Goal: Task Accomplishment & Management: Complete application form

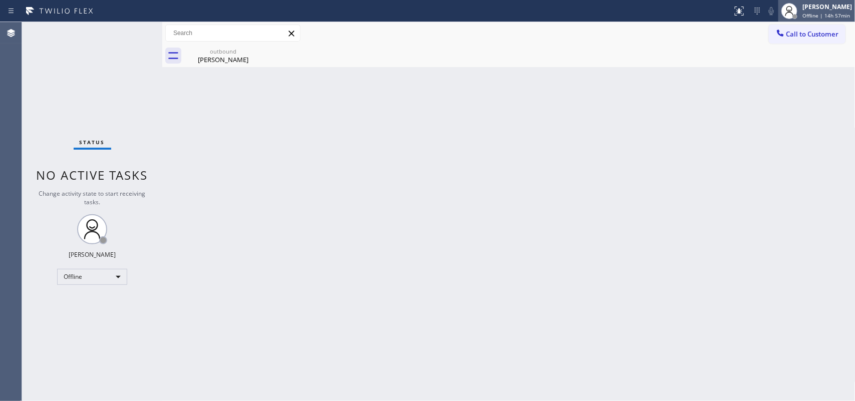
click at [684, 7] on div "[PERSON_NAME]" at bounding box center [828, 7] width 50 height 9
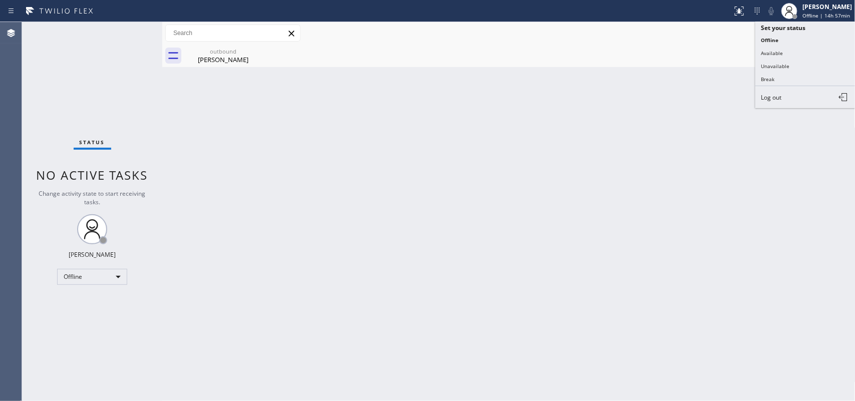
click at [684, 51] on button "Available" at bounding box center [806, 53] width 100 height 13
click at [684, 51] on div "outbound Janice Cefalo" at bounding box center [519, 56] width 671 height 23
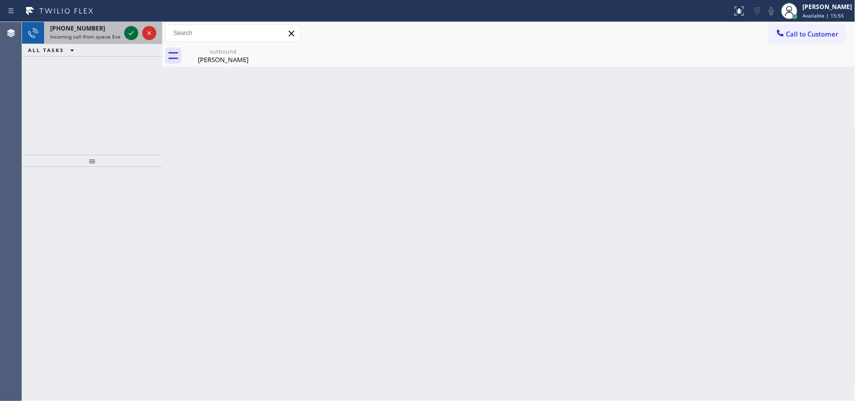
click at [126, 33] on icon at bounding box center [131, 33] width 12 height 12
click at [132, 32] on icon at bounding box center [131, 33] width 12 height 12
click at [128, 31] on icon at bounding box center [131, 33] width 12 height 12
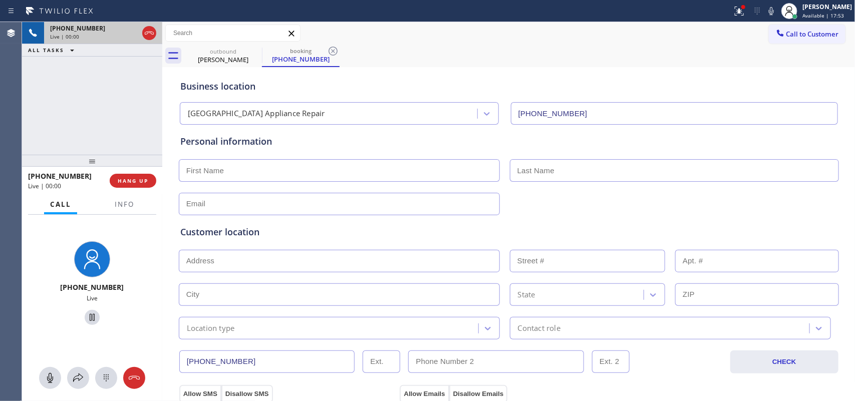
type input "[PHONE_NUMBER]"
click at [250, 50] on icon at bounding box center [256, 51] width 12 height 12
click at [255, 51] on icon at bounding box center [255, 51] width 9 height 9
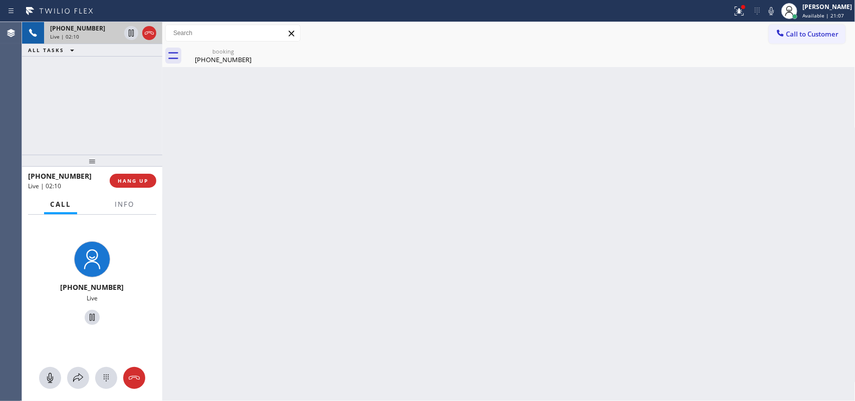
click at [123, 213] on div at bounding box center [125, 213] width 32 height 2
click at [123, 208] on button "Info" at bounding box center [125, 205] width 32 height 20
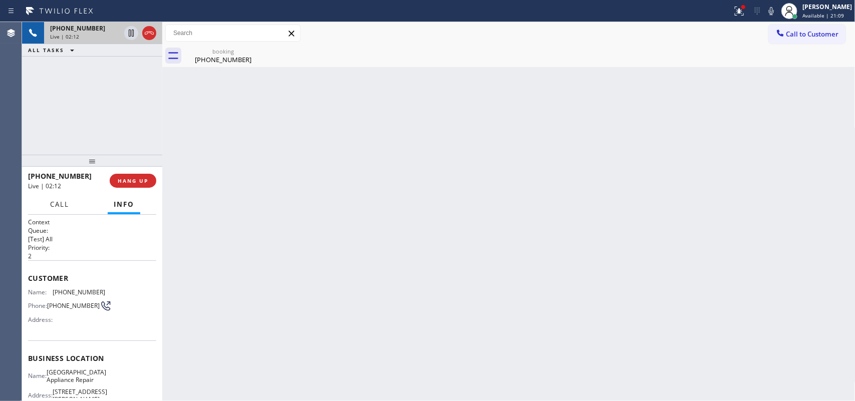
click at [68, 202] on span "Call" at bounding box center [59, 204] width 19 height 9
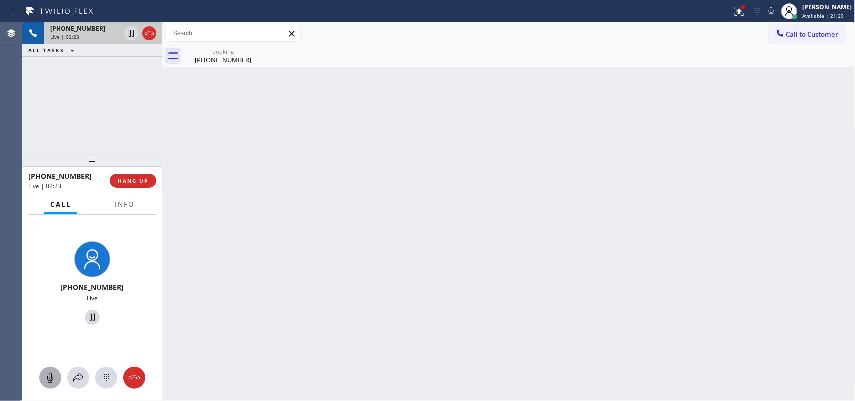
click at [52, 321] on icon at bounding box center [50, 378] width 12 height 12
drag, startPoint x: 86, startPoint y: 315, endPoint x: 85, endPoint y: 307, distance: 7.6
click at [86, 314] on icon at bounding box center [92, 318] width 12 height 12
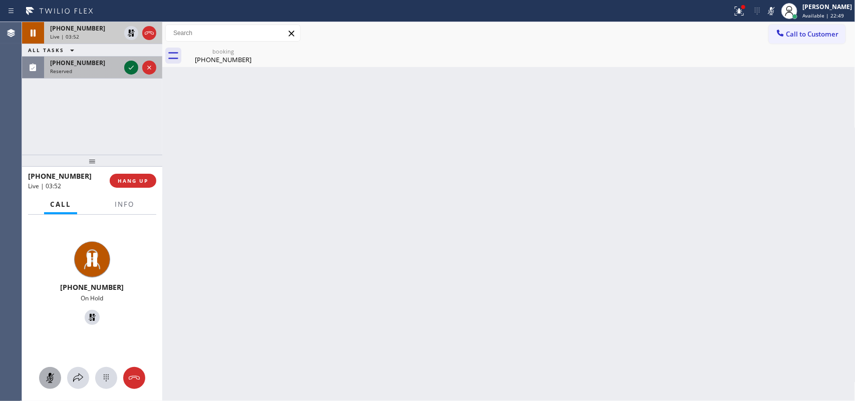
click at [129, 62] on icon at bounding box center [131, 68] width 12 height 12
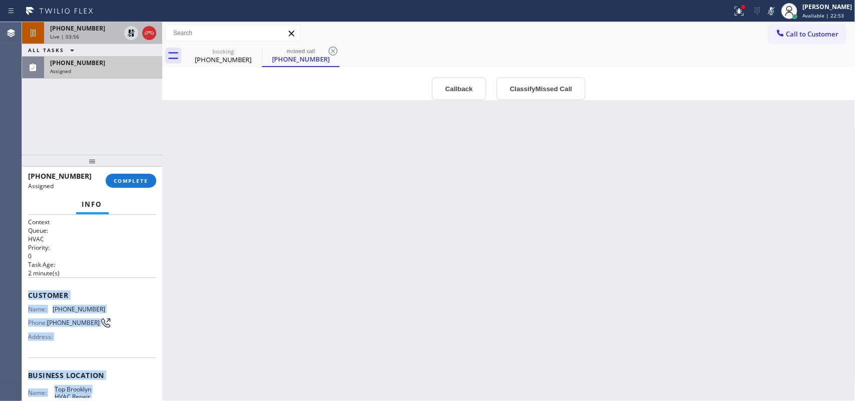
drag, startPoint x: 118, startPoint y: 312, endPoint x: 29, endPoint y: 291, distance: 91.1
click at [29, 291] on div "Context Queue: HVAC Priority: 0 Task Age: 2 minute(s) Customer Name: (347) 707-…" at bounding box center [92, 371] width 128 height 307
copy div "Customer Name: (347) 707-4269 Phone: (347) 707-4269 Address: Business location …"
click at [538, 91] on button "Classify Missed Call" at bounding box center [540, 88] width 89 height 23
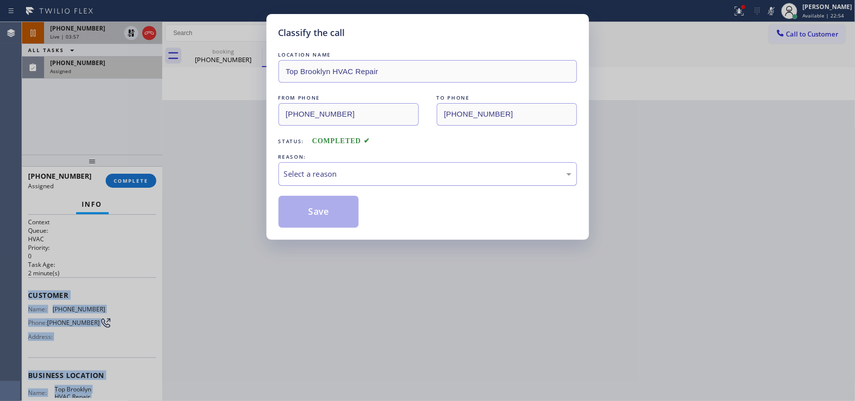
click at [473, 179] on div "Select a reason" at bounding box center [428, 174] width 288 height 12
click at [336, 203] on button "Save" at bounding box center [319, 212] width 81 height 32
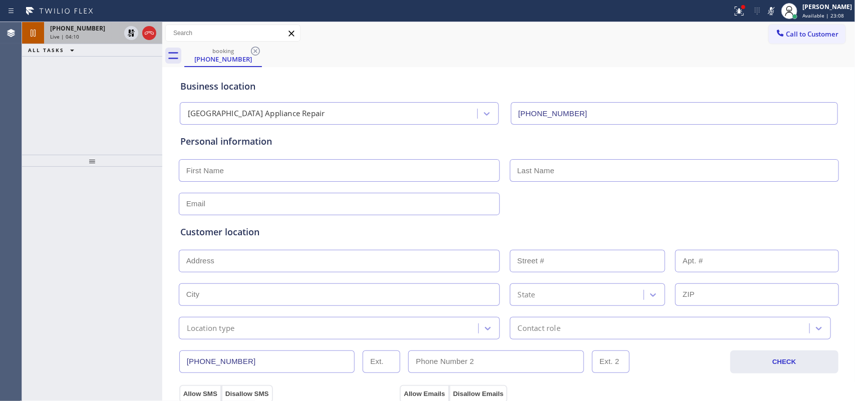
click at [90, 39] on div "Live | 04:10" at bounding box center [85, 36] width 70 height 7
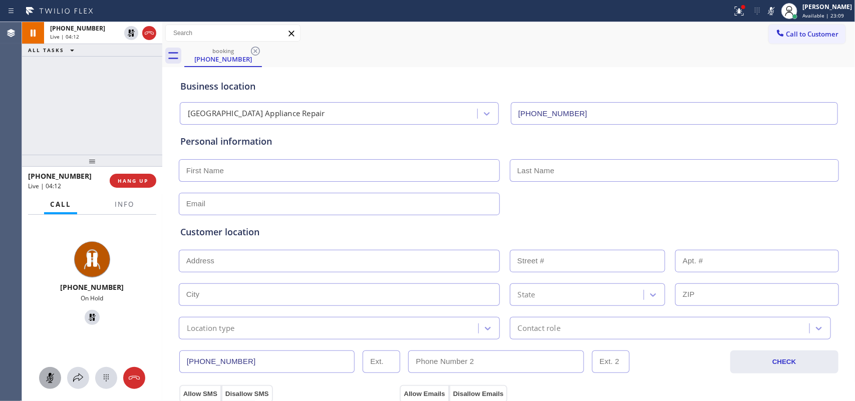
click at [49, 321] on icon at bounding box center [50, 378] width 6 height 10
click at [89, 320] on icon at bounding box center [92, 317] width 7 height 7
click at [364, 176] on input "text" at bounding box center [339, 170] width 321 height 23
type input "[PERSON_NAME]"
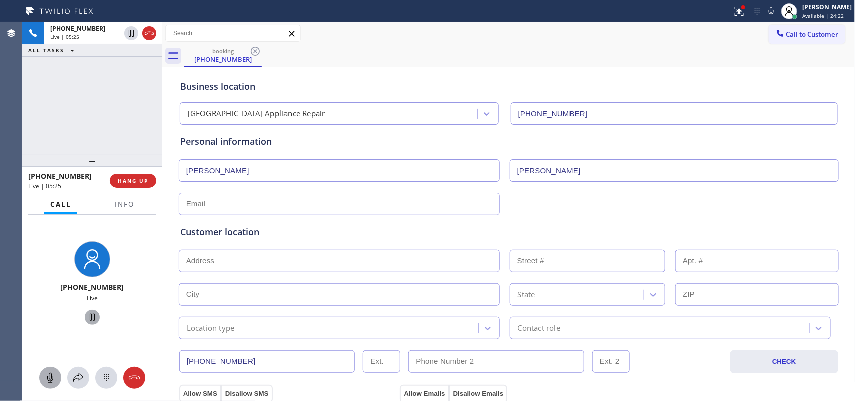
click at [265, 205] on input "text" at bounding box center [339, 204] width 321 height 23
paste input "[STREET_ADDRESS]"
type input "[STREET_ADDRESS]"
click at [306, 264] on input "text" at bounding box center [339, 261] width 321 height 23
paste input "[STREET_ADDRESS]"
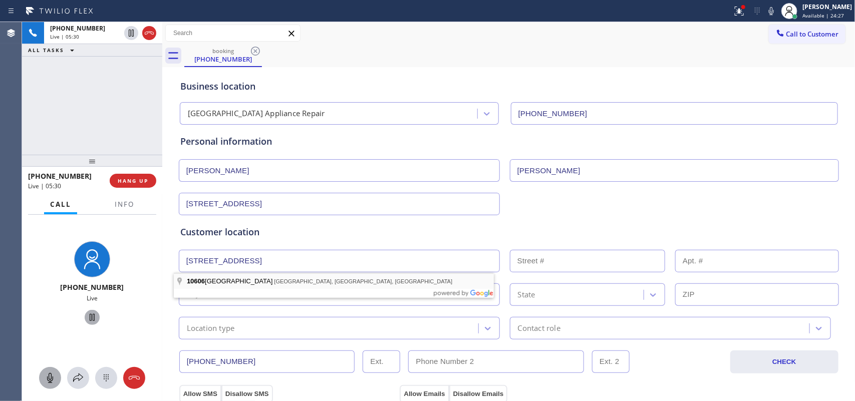
click at [287, 281] on div "Customer location >> ADD NEW ADDRESS << + NEW ADDRESS 10606 South Aberdeen Stre…" at bounding box center [508, 282] width 657 height 114
type input "[STREET_ADDRESS]"
type input "10606"
type input "[GEOGRAPHIC_DATA]"
type input "60643"
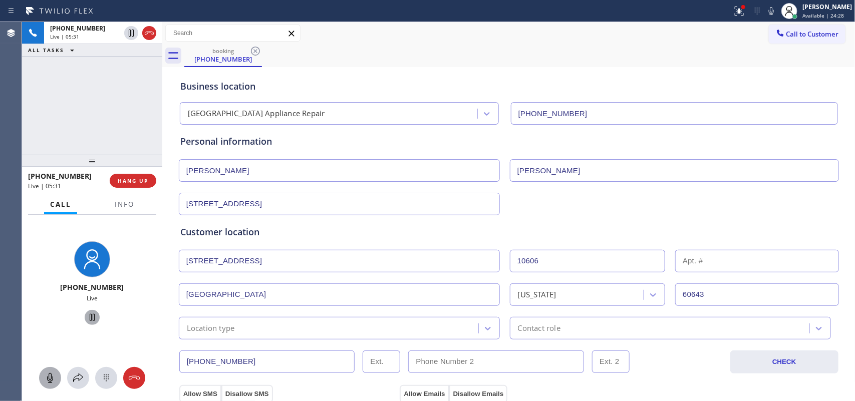
click at [316, 206] on input "[STREET_ADDRESS]" at bounding box center [339, 204] width 321 height 23
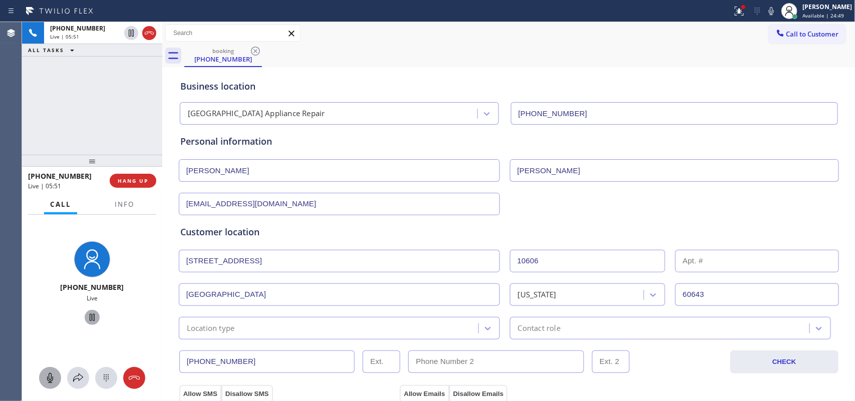
scroll to position [188, 0]
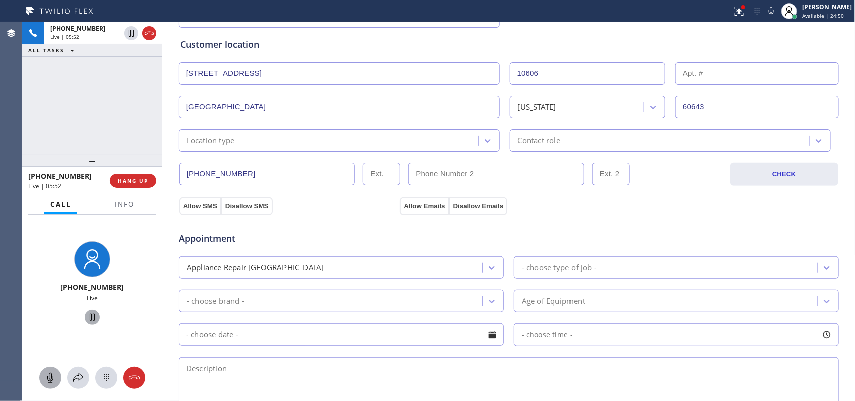
type input "[EMAIL_ADDRESS][DOMAIN_NAME]"
click at [357, 153] on div "(773) 366-0916 CHECK" at bounding box center [508, 169] width 661 height 34
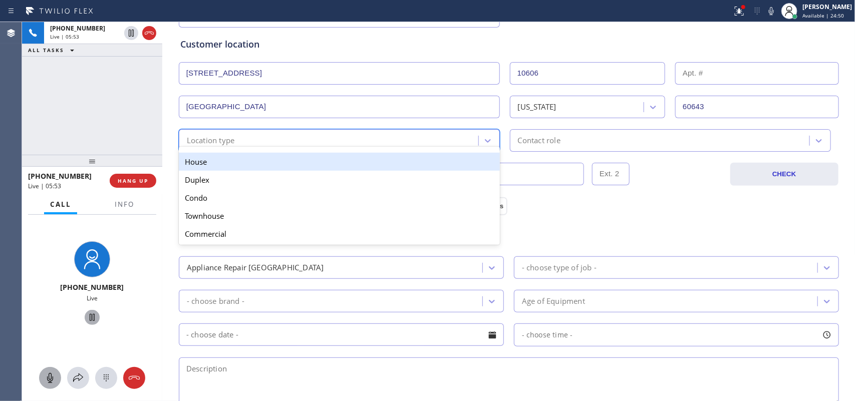
click at [362, 140] on div "Location type" at bounding box center [330, 141] width 297 height 18
click at [352, 168] on div "House" at bounding box center [339, 162] width 321 height 18
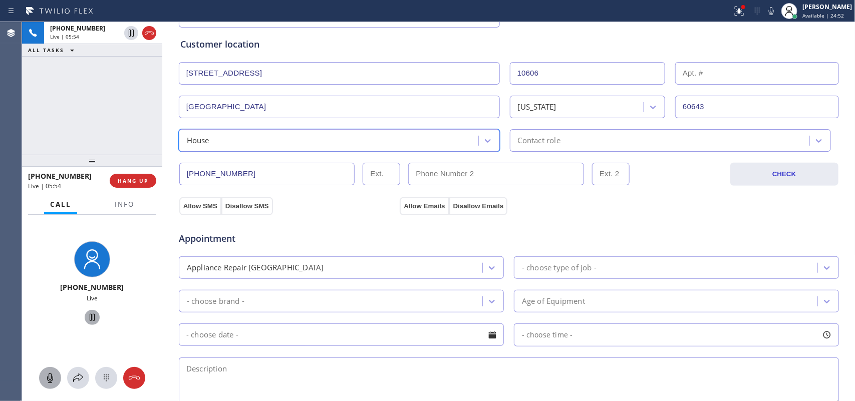
click at [549, 139] on div "Contact role" at bounding box center [539, 141] width 43 height 12
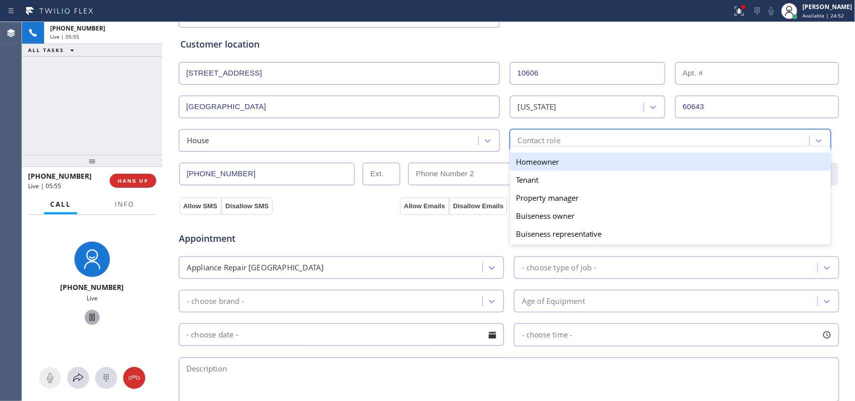
click at [555, 166] on div "Homeowner" at bounding box center [670, 162] width 321 height 18
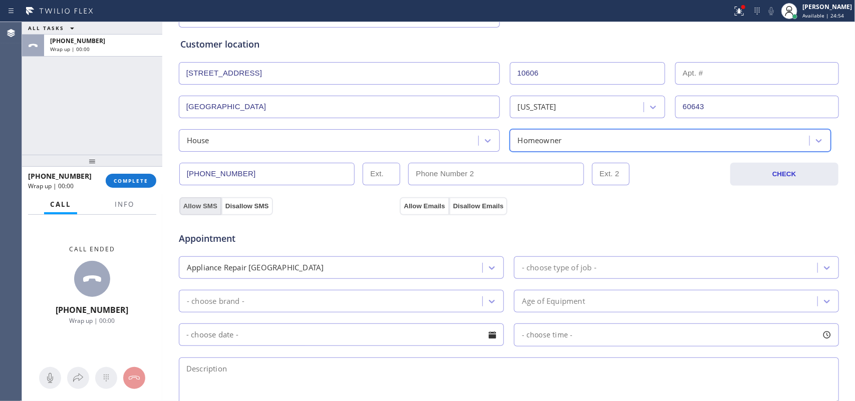
click at [200, 209] on button "Allow SMS" at bounding box center [200, 206] width 42 height 18
click at [426, 210] on button "Allow Emails" at bounding box center [424, 206] width 49 height 18
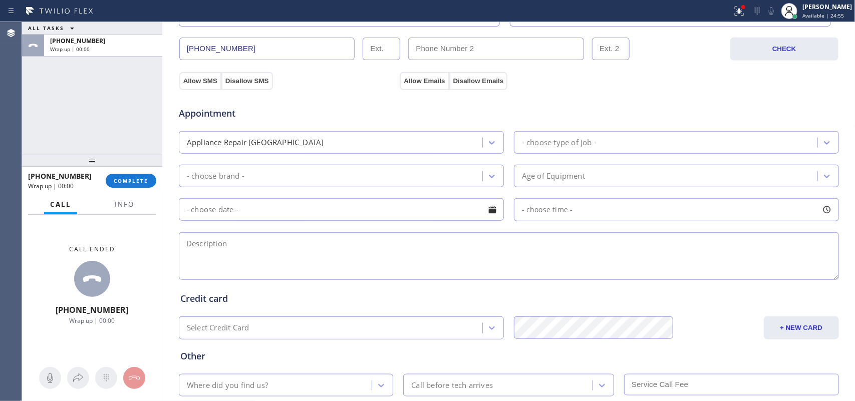
scroll to position [376, 0]
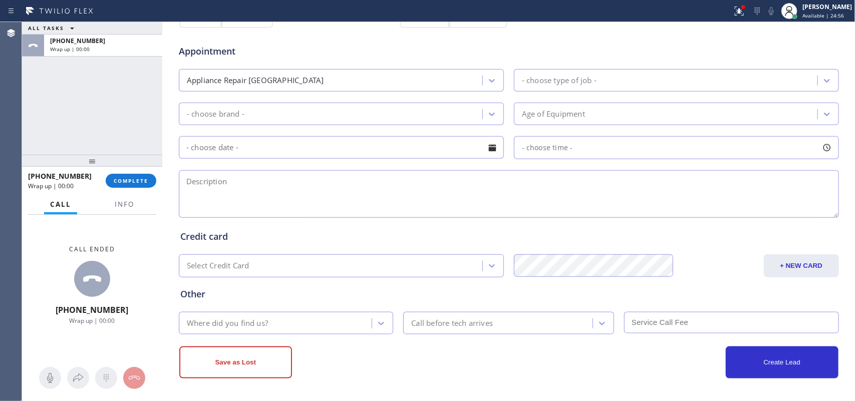
click at [477, 82] on div "Appliance Repair [GEOGRAPHIC_DATA]" at bounding box center [332, 81] width 301 height 18
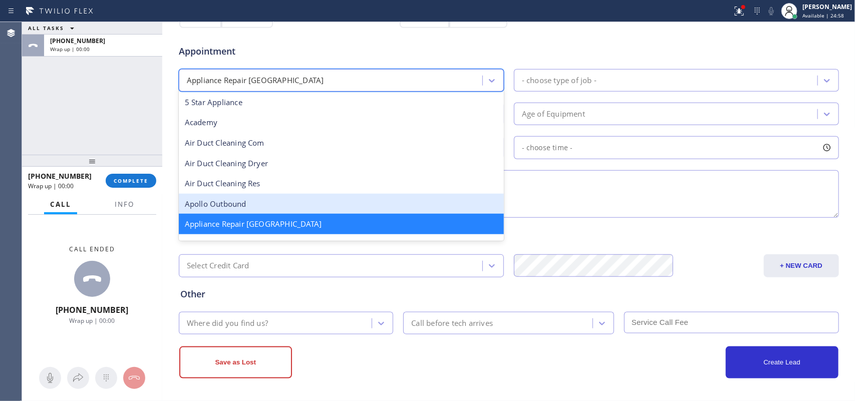
scroll to position [63, 0]
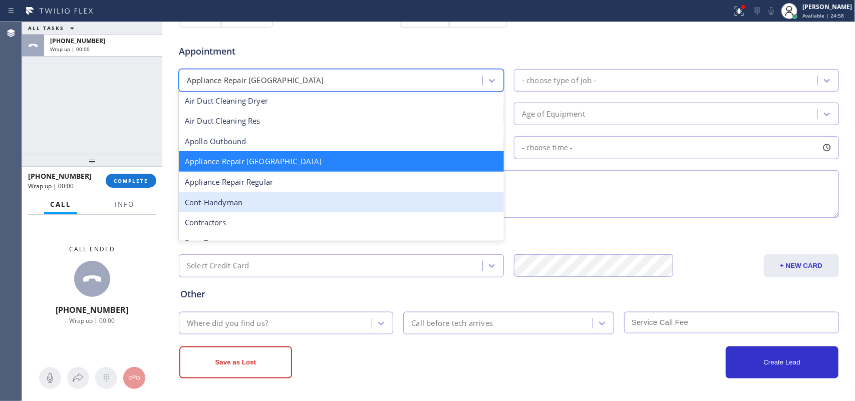
click at [49, 106] on div "ALL TASKS ALL TASKS ACTIVE TASKS TASKS IN WRAP UP +17733660916 Wrap up | 00:00" at bounding box center [92, 88] width 140 height 133
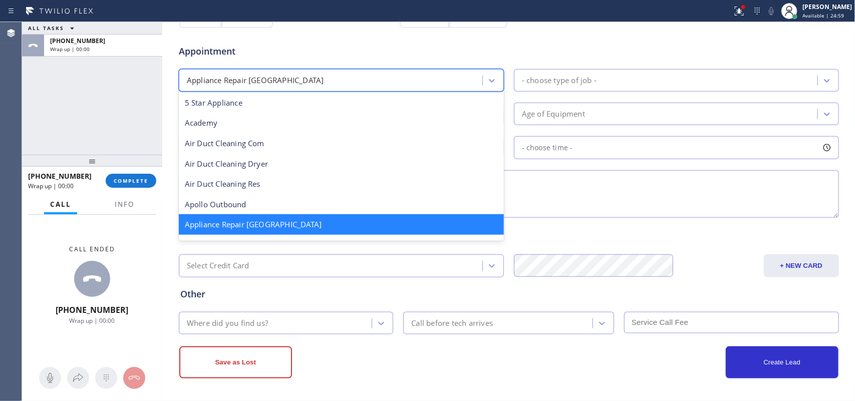
click at [373, 80] on div "Appliance Repair [GEOGRAPHIC_DATA]" at bounding box center [332, 81] width 301 height 18
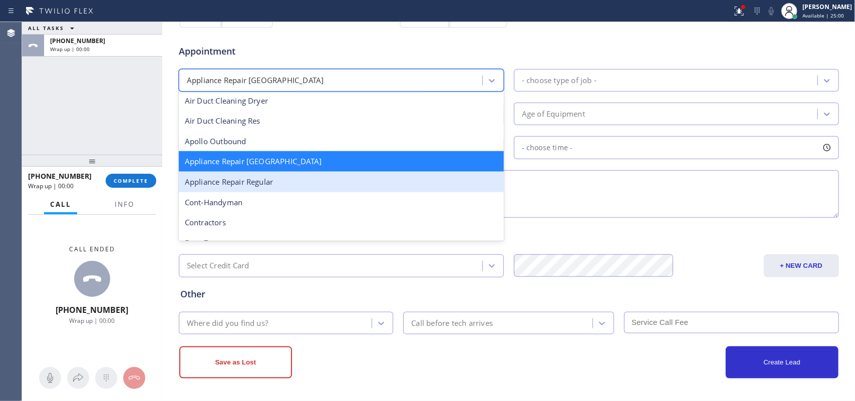
click at [362, 179] on div "Appliance Repair Regular" at bounding box center [341, 182] width 325 height 21
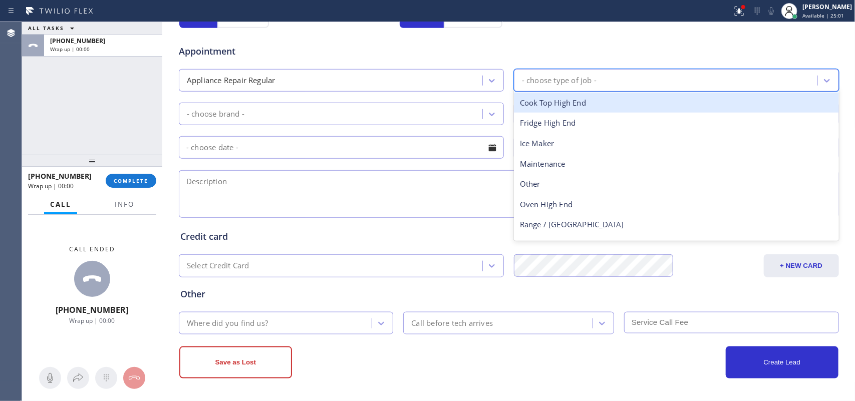
click at [589, 81] on div "- choose type of job -" at bounding box center [559, 81] width 75 height 12
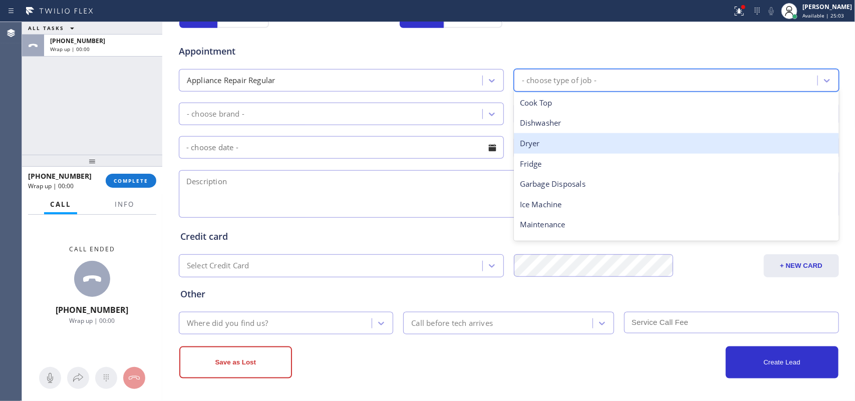
click at [555, 149] on div "Dryer" at bounding box center [676, 143] width 325 height 21
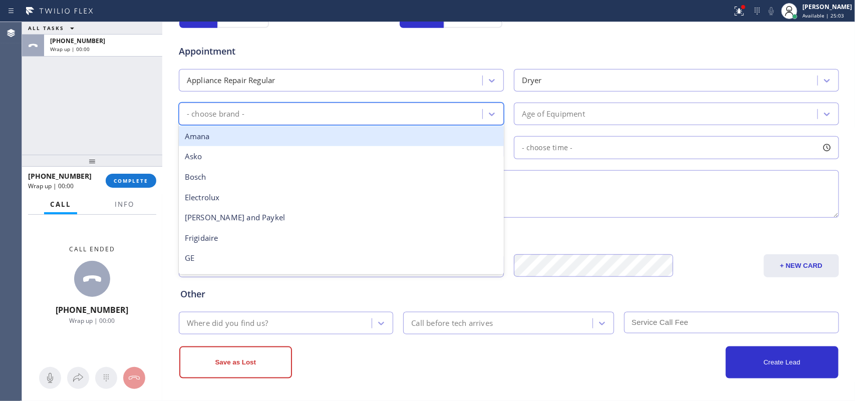
click at [472, 118] on div "- choose brand -" at bounding box center [332, 114] width 301 height 18
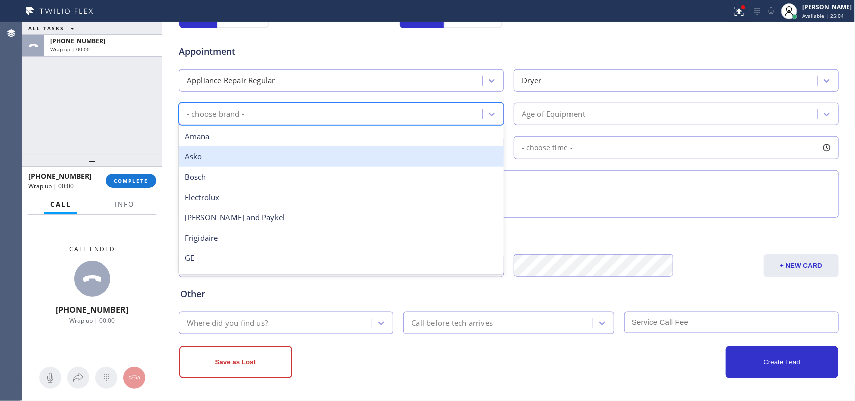
scroll to position [219, 0]
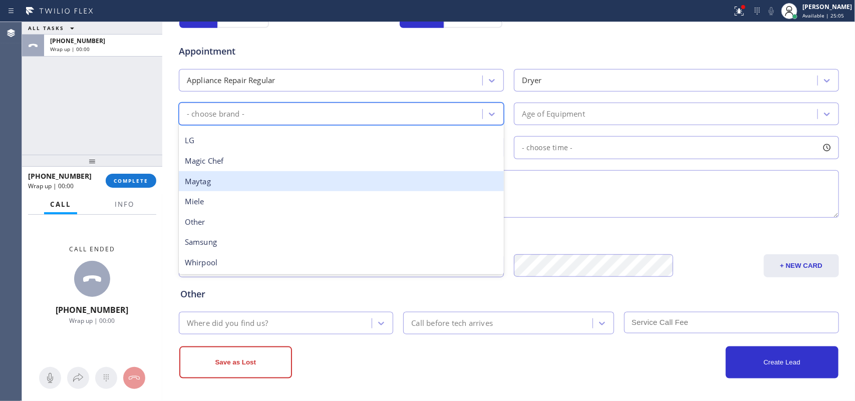
click at [427, 176] on div "Maytag" at bounding box center [341, 181] width 325 height 21
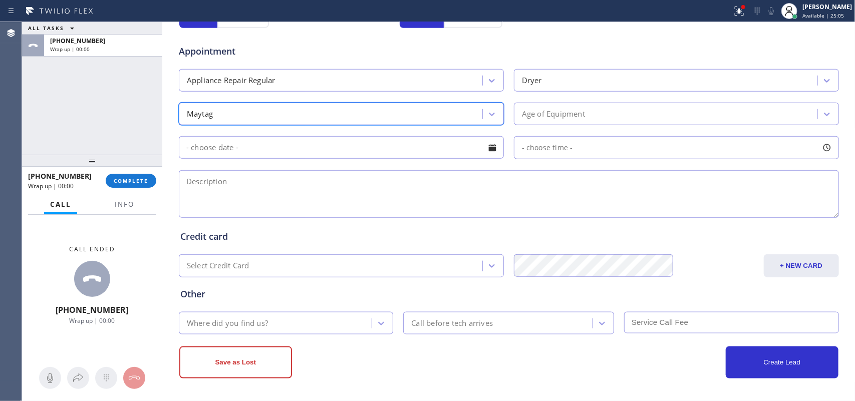
click at [543, 120] on div "Age of Equipment" at bounding box center [553, 114] width 63 height 12
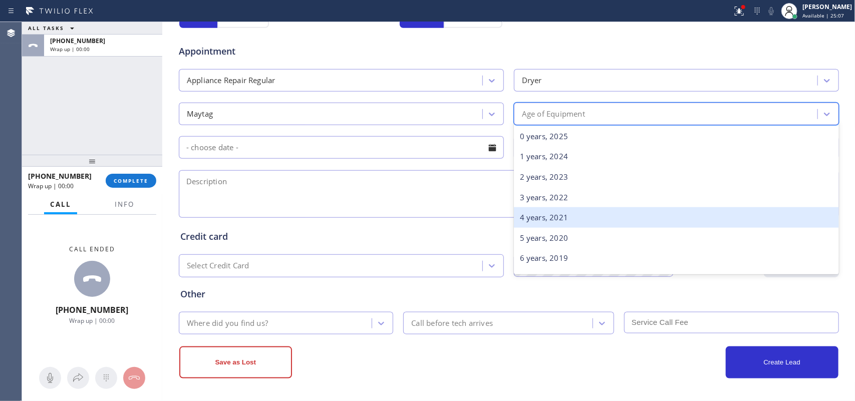
click at [543, 221] on div "4 years, 2021" at bounding box center [676, 217] width 325 height 21
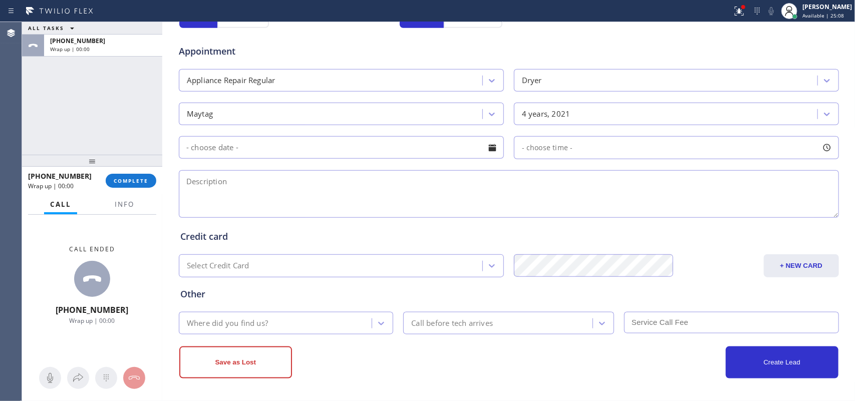
click at [491, 151] on div at bounding box center [492, 147] width 17 height 17
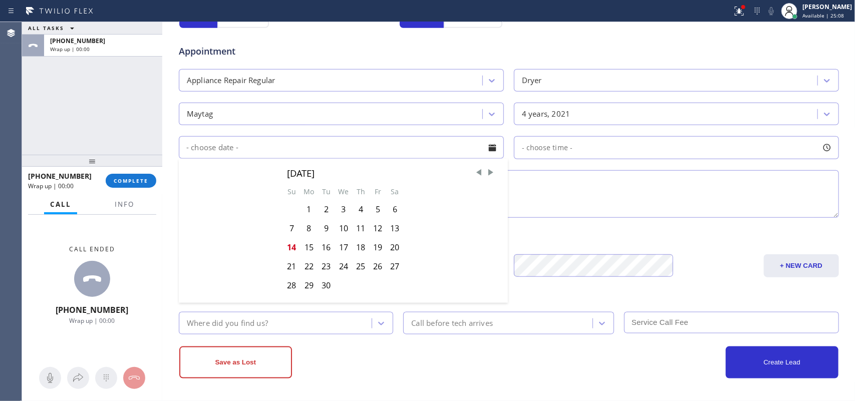
click at [491, 151] on div at bounding box center [492, 147] width 17 height 17
click at [577, 206] on textarea at bounding box center [509, 194] width 660 height 48
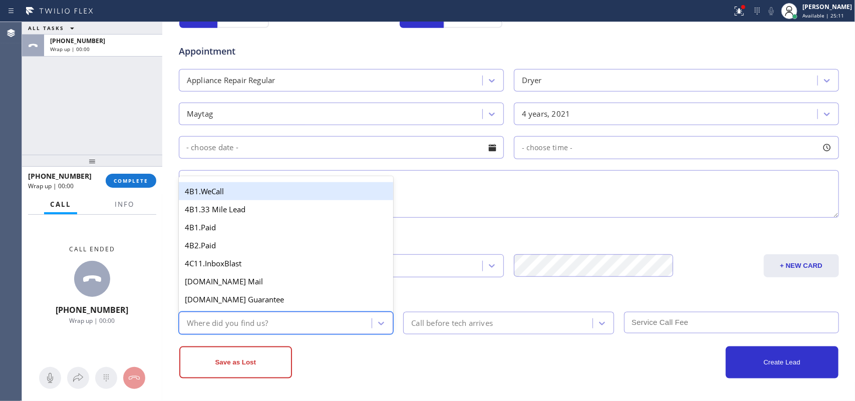
click at [359, 321] on div "Where did you find us?" at bounding box center [277, 324] width 190 height 18
type input "g"
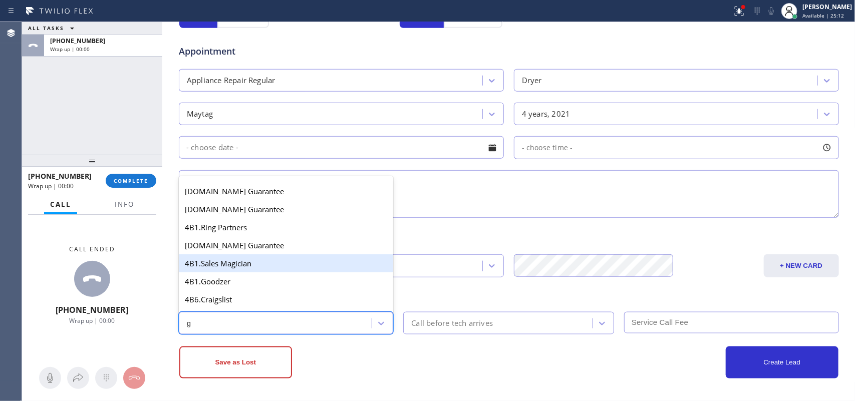
scroll to position [189, 0]
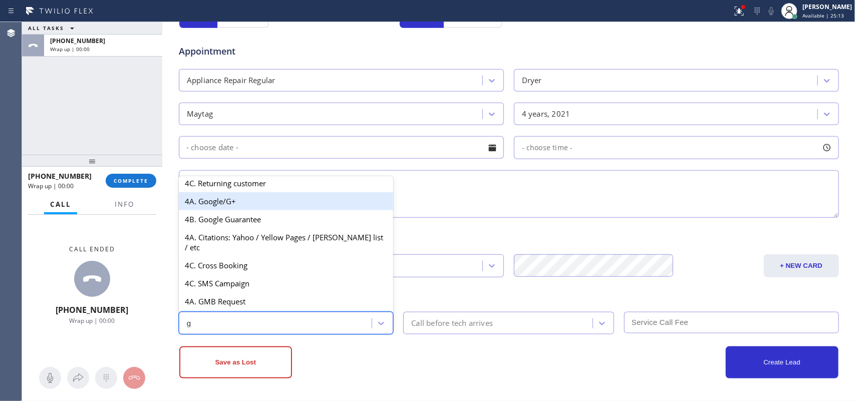
click at [254, 210] on div "4A. Google/G+" at bounding box center [286, 201] width 215 height 18
drag, startPoint x: 254, startPoint y: 210, endPoint x: 347, endPoint y: 231, distance: 95.5
click at [254, 210] on textarea at bounding box center [509, 194] width 660 height 48
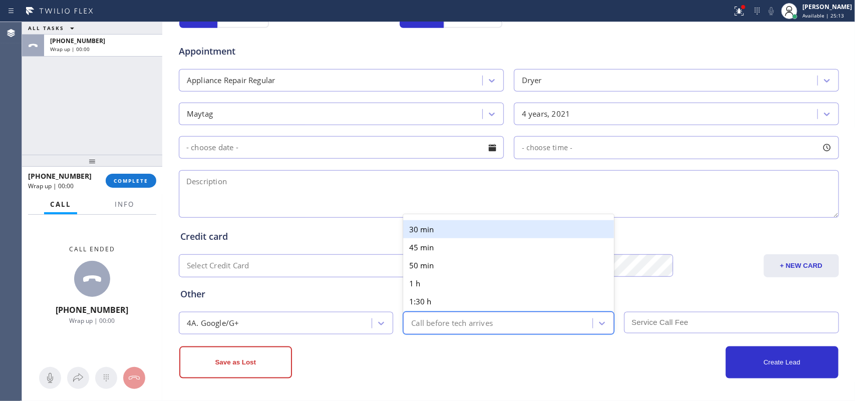
drag, startPoint x: 528, startPoint y: 327, endPoint x: 504, endPoint y: 260, distance: 71.1
click at [527, 321] on div "Call before tech arrives" at bounding box center [499, 324] width 186 height 18
click at [384, 189] on textarea at bounding box center [509, 194] width 660 height 48
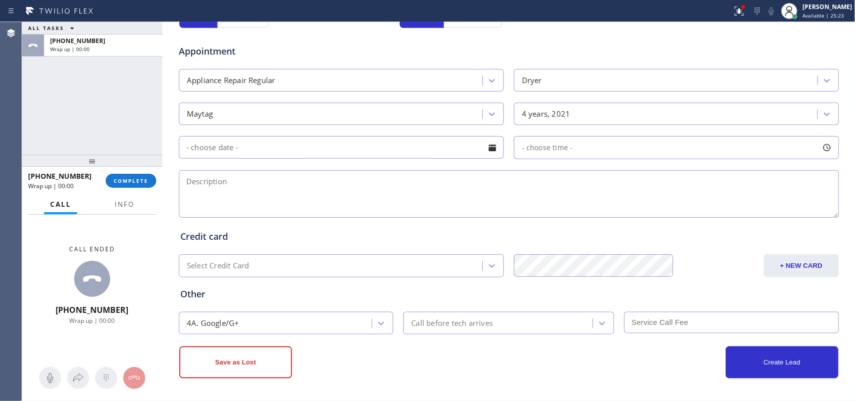
click at [243, 192] on textarea at bounding box center [509, 194] width 660 height 48
paste textarea "Maytag frontload SBS dryer/ 4-5 years/ it does not spin/started last Friday/ 10…"
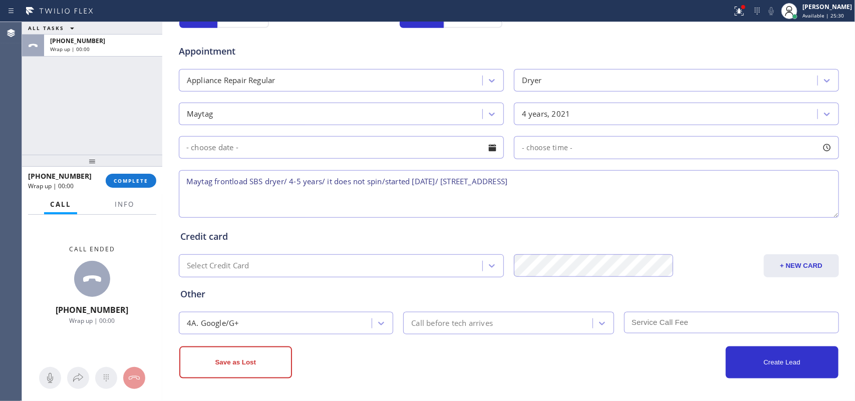
click at [53, 98] on div "ALL TASKS ALL TASKS ACTIVE TASKS TASKS IN WRAP UP +17733660916 Wrap up | 00:00" at bounding box center [92, 88] width 140 height 133
click at [664, 196] on textarea "Maytag frontload SBS dryer/ 4-5 years/ it does not spin/started last Friday/ 10…" at bounding box center [509, 194] width 660 height 48
click at [662, 181] on textarea "Maytag frontload SBS dryer/ 4-5 years/ it does not spin/started last Friday/ 10…" at bounding box center [509, 194] width 660 height 48
click at [656, 192] on textarea "Maytag frontload SBS dryer/ 4-5 years/ it does not spin/started last Friday/ 10…" at bounding box center [509, 194] width 660 height 48
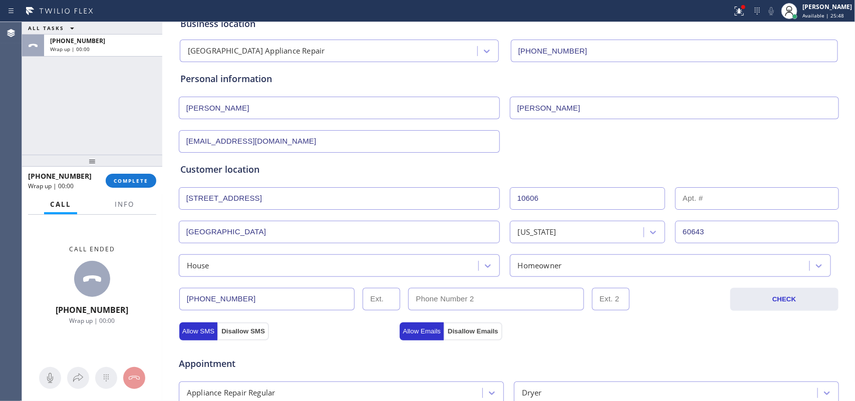
scroll to position [0, 0]
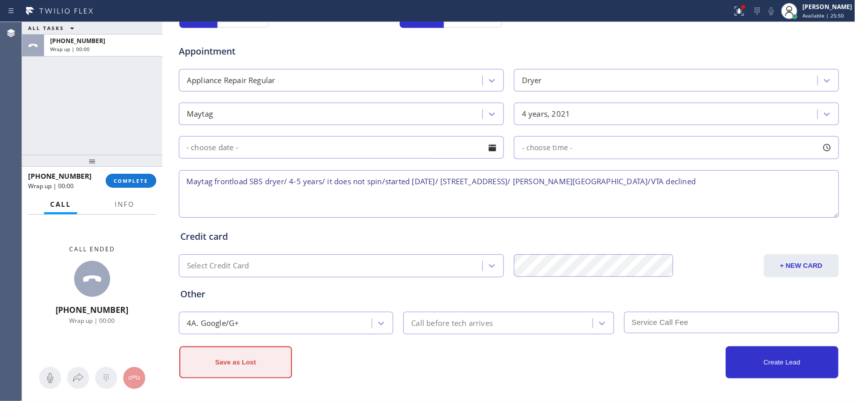
click at [245, 321] on button "Save as Lost" at bounding box center [235, 363] width 113 height 32
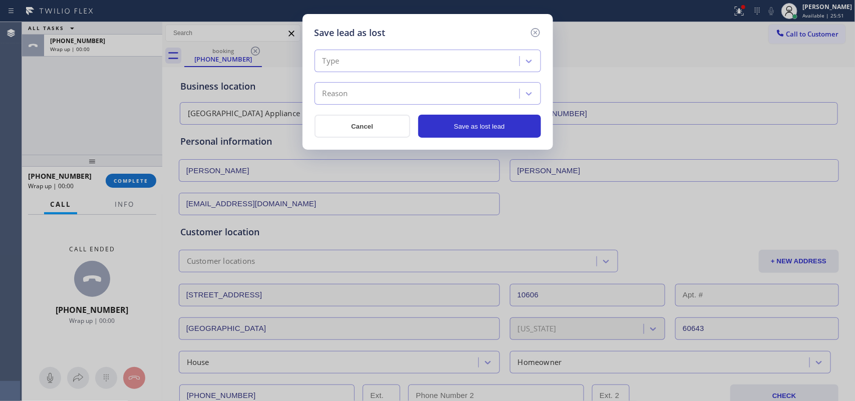
click at [470, 61] on div "Type" at bounding box center [419, 62] width 202 height 18
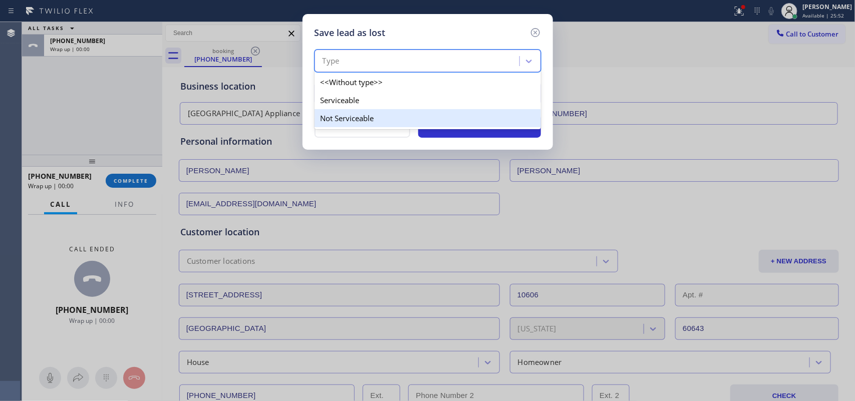
click at [448, 127] on div "Not Serviceable" at bounding box center [428, 118] width 226 height 18
click at [448, 128] on button "Save as lost lead" at bounding box center [479, 126] width 123 height 23
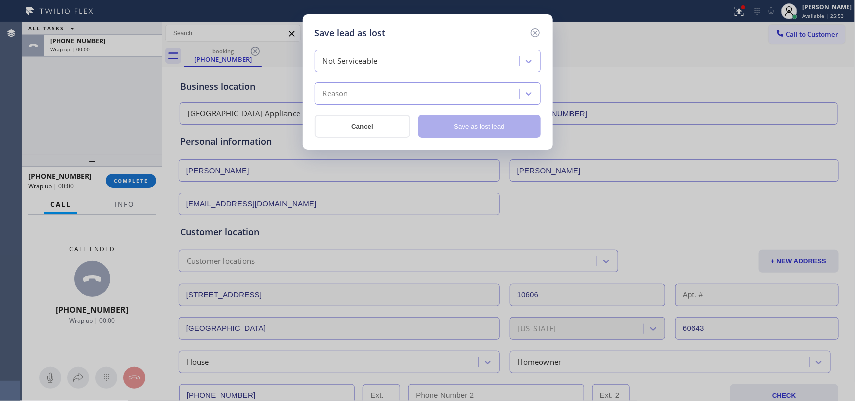
click at [450, 96] on div "Reason" at bounding box center [419, 94] width 202 height 18
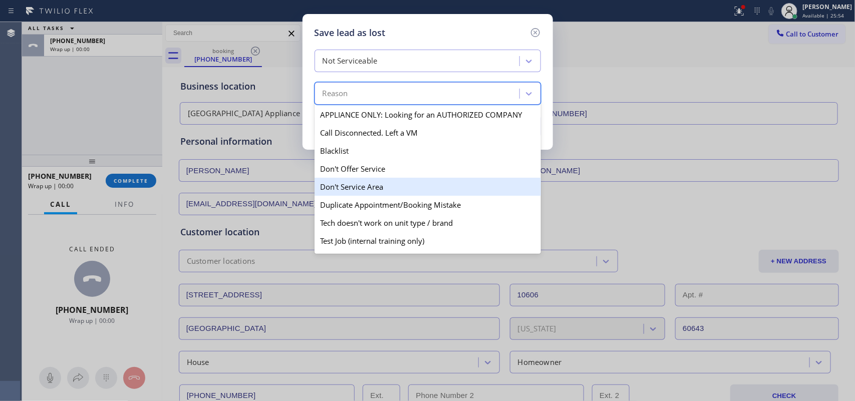
click at [422, 196] on div "Don't Service Area" at bounding box center [428, 187] width 226 height 18
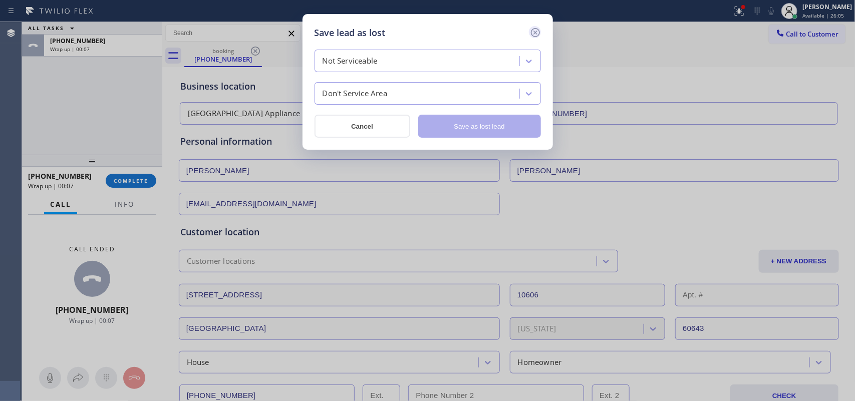
click at [537, 34] on icon at bounding box center [535, 32] width 9 height 9
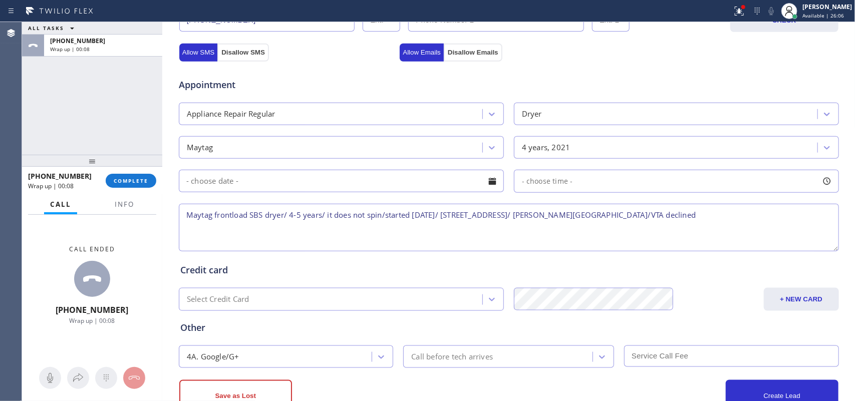
scroll to position [411, 0]
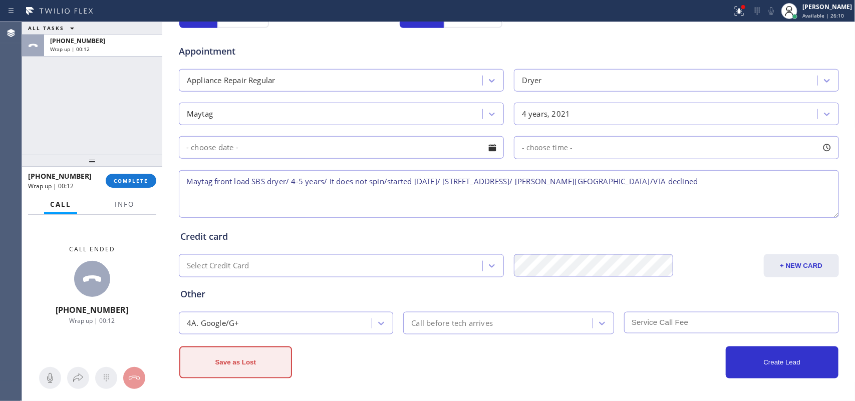
type textarea "Maytag front load SBS dryer/ 4-5 years/ it does not spin/started [DATE]/ [STREE…"
click at [246, 321] on button "Save as Lost" at bounding box center [235, 363] width 113 height 32
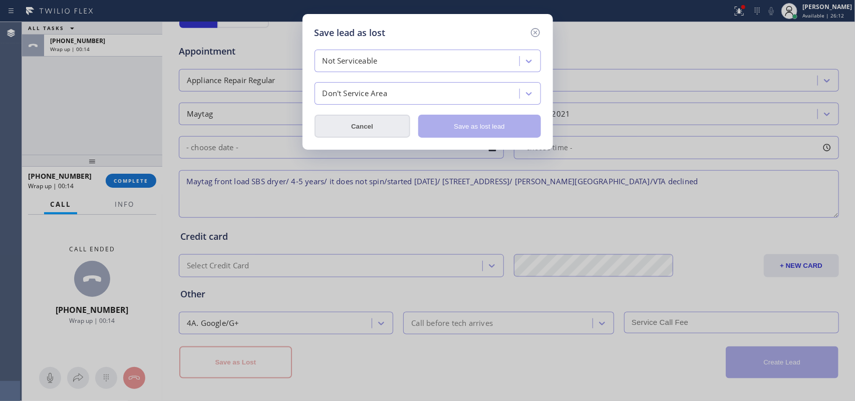
click at [338, 132] on button "Cancel" at bounding box center [363, 126] width 96 height 23
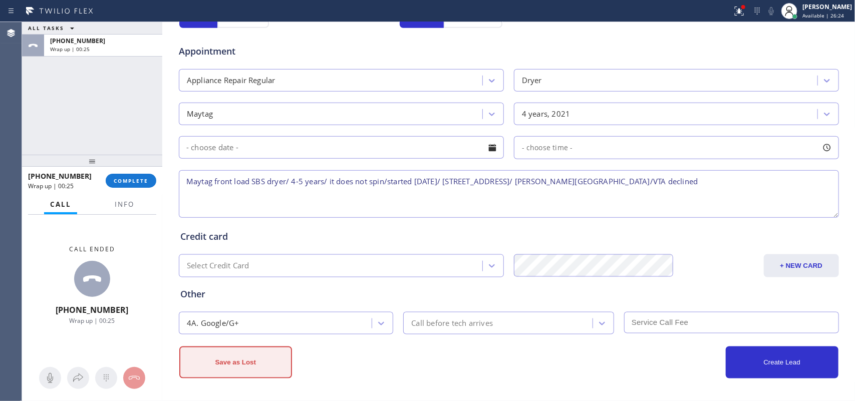
click at [212, 321] on button "Save as Lost" at bounding box center [235, 363] width 113 height 32
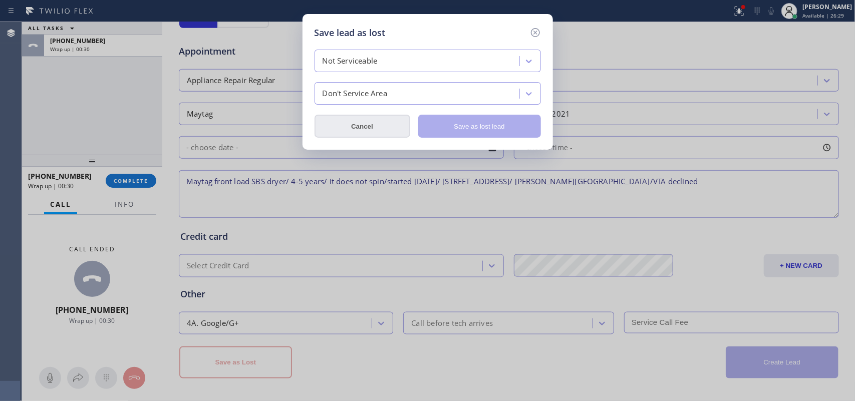
click at [367, 131] on button "Cancel" at bounding box center [363, 126] width 96 height 23
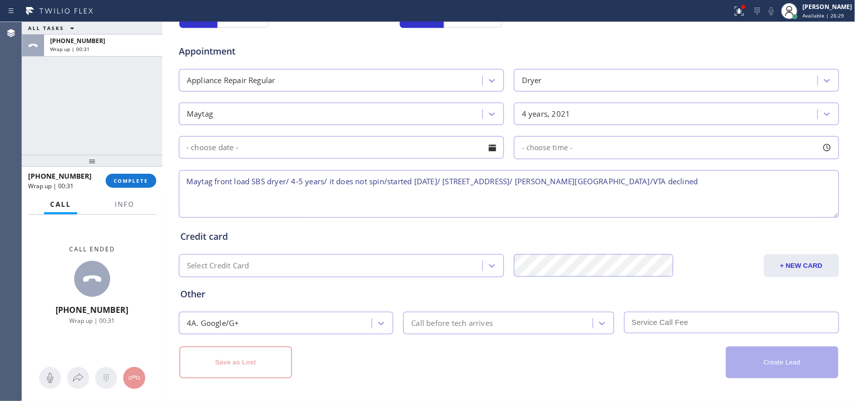
click at [645, 182] on textarea "Maytag front load SBS dryer/ 4-5 years/ it does not spin/started [DATE]/ [STREE…" at bounding box center [509, 194] width 660 height 48
click at [643, 193] on textarea "Maytag front load SBS dryer/ 4-5 years/ it does not spin/started [DATE]/ [STREE…" at bounding box center [509, 194] width 660 height 48
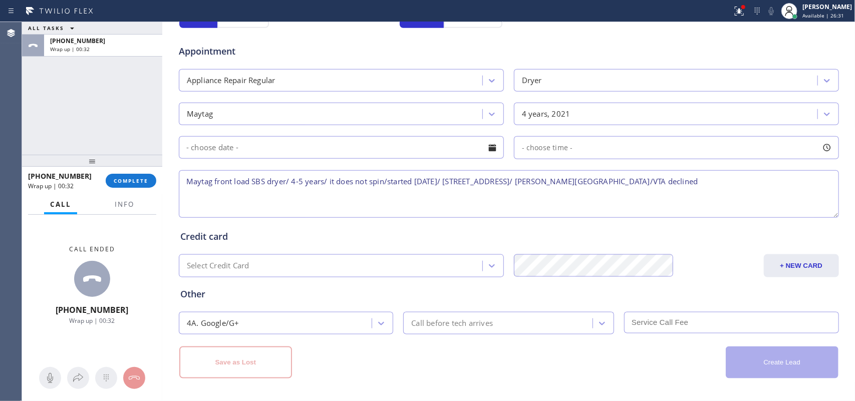
click at [643, 193] on textarea "Maytag front load SBS dryer/ 4-5 years/ it does not spin/started [DATE]/ [STREE…" at bounding box center [509, 194] width 660 height 48
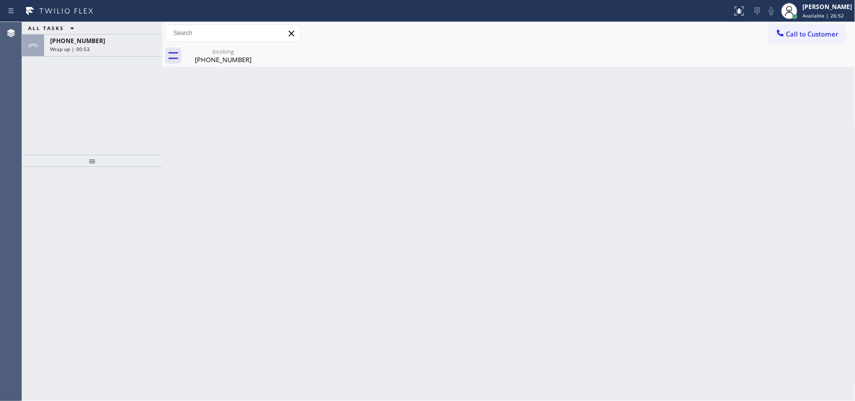
type input "[PHONE_NUMBER]"
click at [123, 43] on div "[PHONE_NUMBER]" at bounding box center [103, 41] width 106 height 9
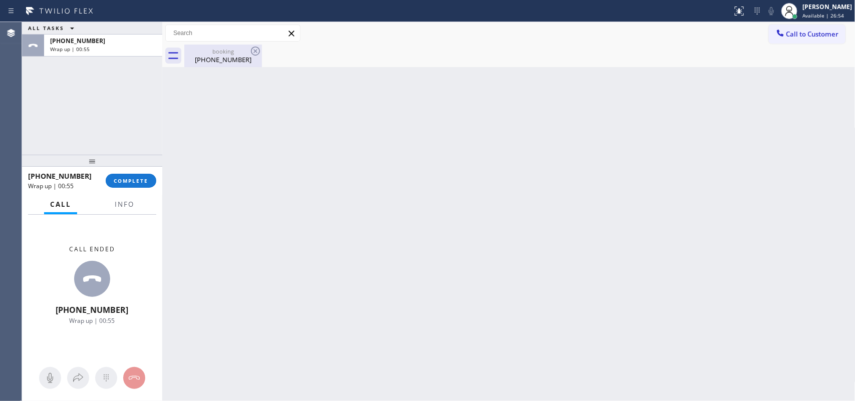
click at [210, 50] on div "booking" at bounding box center [223, 52] width 76 height 8
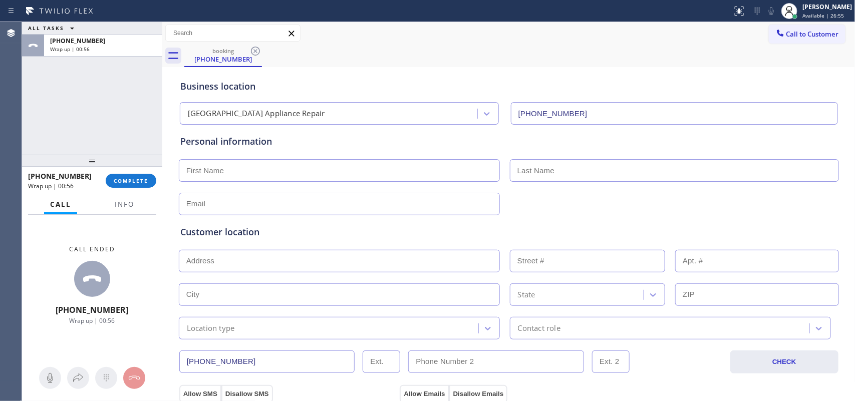
scroll to position [377, 0]
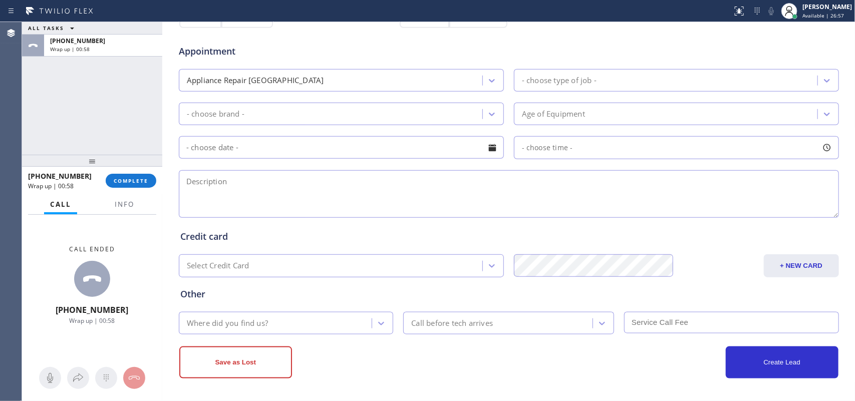
click at [402, 188] on textarea at bounding box center [509, 194] width 660 height 48
paste textarea "Maytag front load SBS dryer/ 4-5 years/ it does not spin/started [DATE]/ [STREE…"
type textarea "Maytag front load SBS dryer/ 4-5 years/ it does not spin/started [DATE]/ [STREE…"
click at [471, 75] on div "Appliance Repair [GEOGRAPHIC_DATA]" at bounding box center [332, 81] width 301 height 18
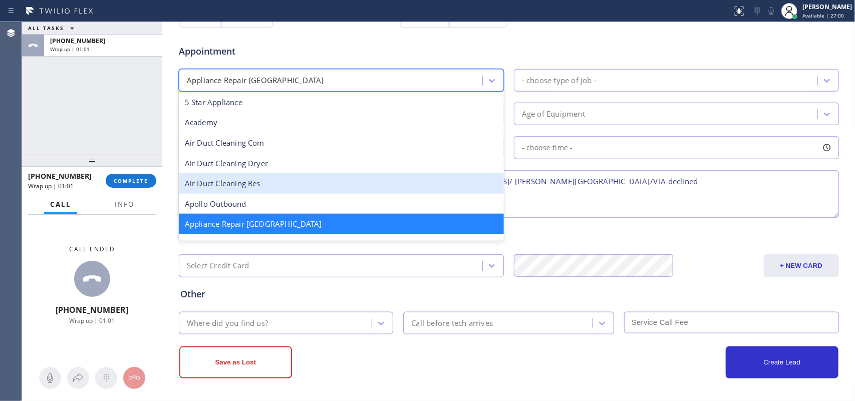
scroll to position [126, 0]
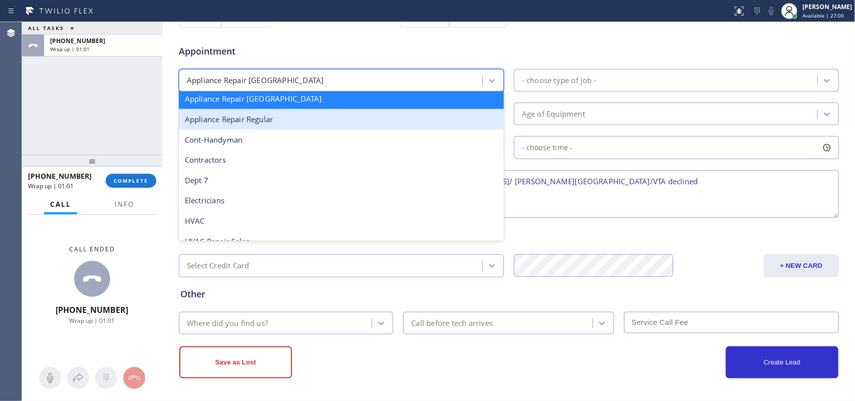
click at [344, 123] on div "Appliance Repair Regular" at bounding box center [341, 119] width 325 height 21
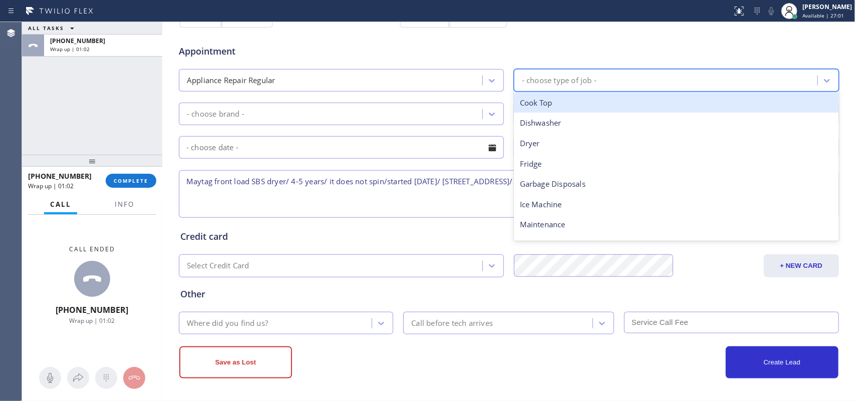
click at [561, 75] on div "- choose type of job -" at bounding box center [559, 81] width 75 height 12
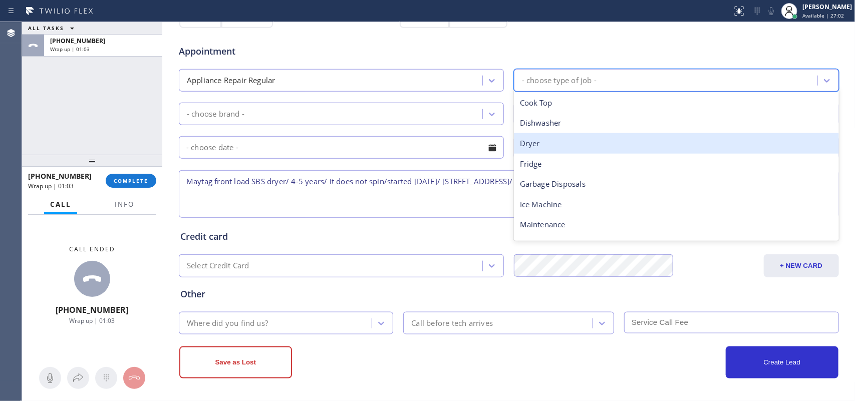
click at [549, 141] on div "Dryer" at bounding box center [676, 143] width 325 height 21
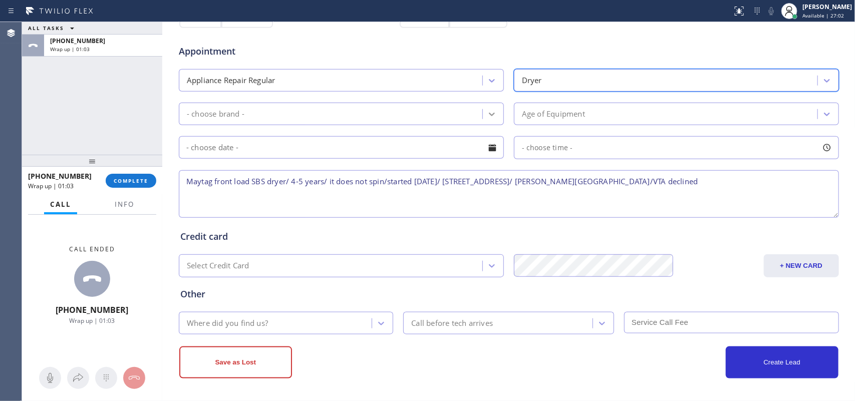
click at [487, 116] on icon at bounding box center [492, 114] width 10 height 10
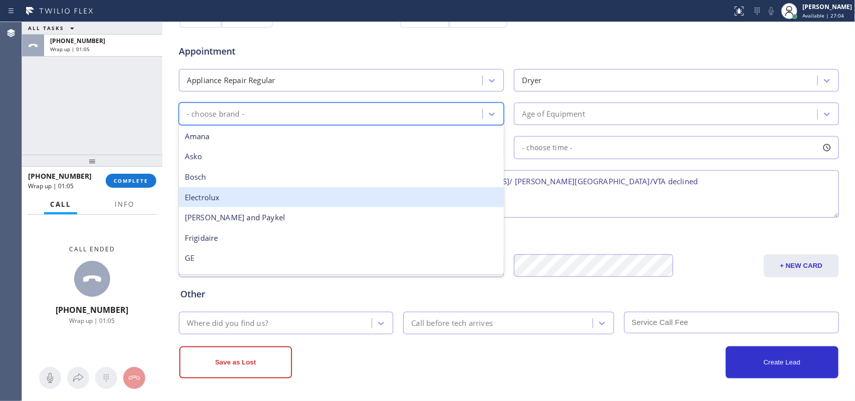
type input "m"
click at [391, 204] on div "Maytag" at bounding box center [341, 197] width 325 height 21
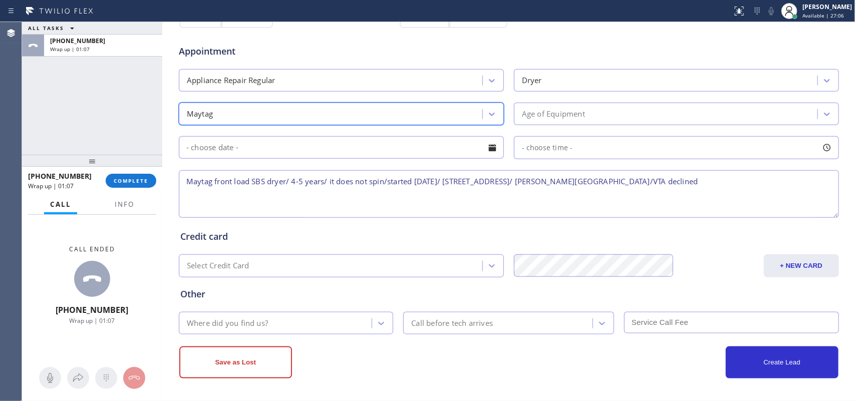
click at [537, 116] on div "Age of Equipment" at bounding box center [553, 114] width 63 height 12
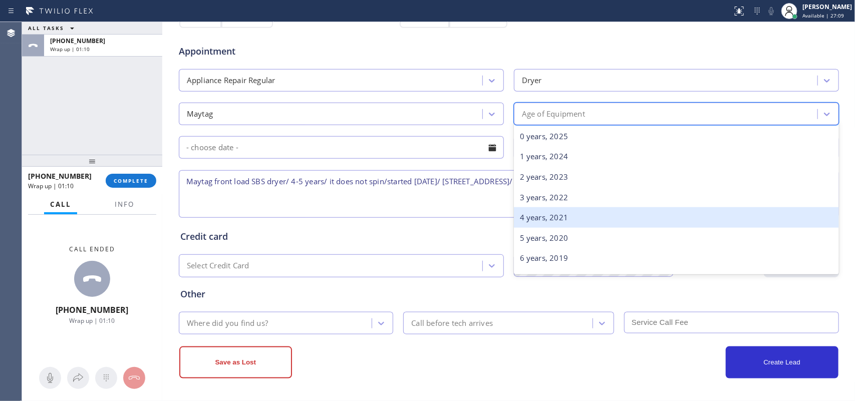
click at [570, 216] on div "4 years, 2021" at bounding box center [676, 217] width 325 height 21
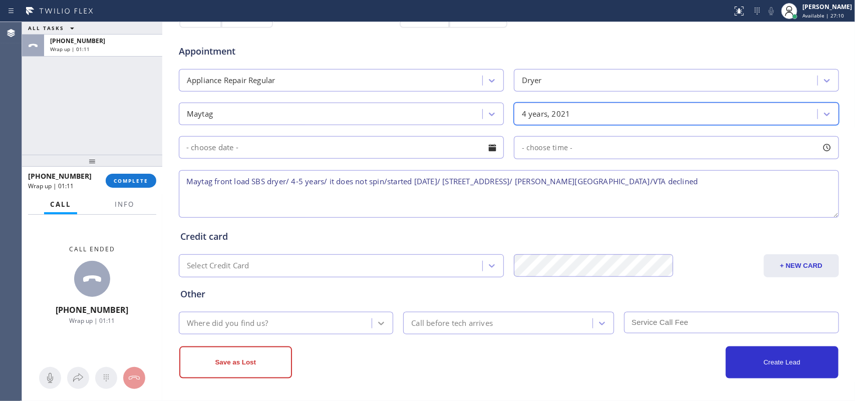
click at [376, 327] on icon at bounding box center [381, 324] width 10 height 10
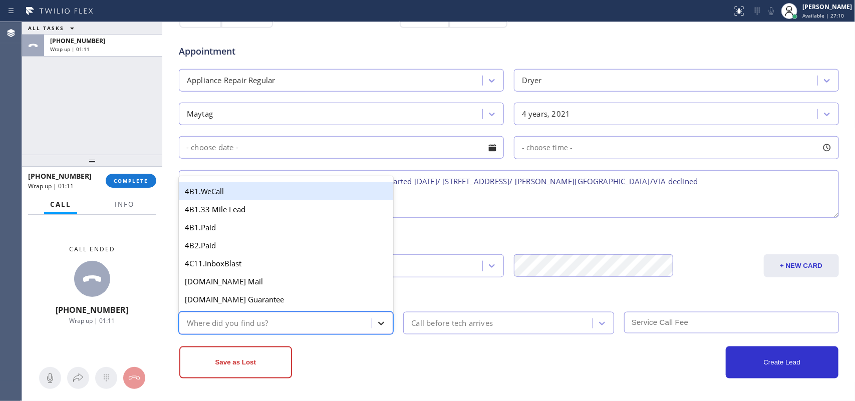
type input "g"
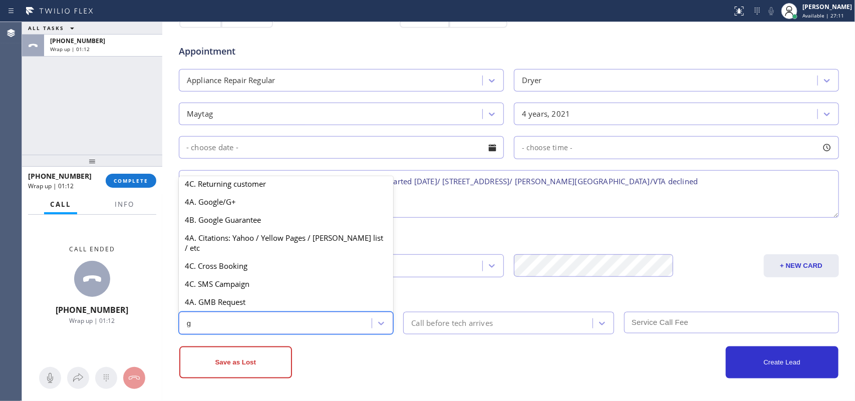
scroll to position [189, 0]
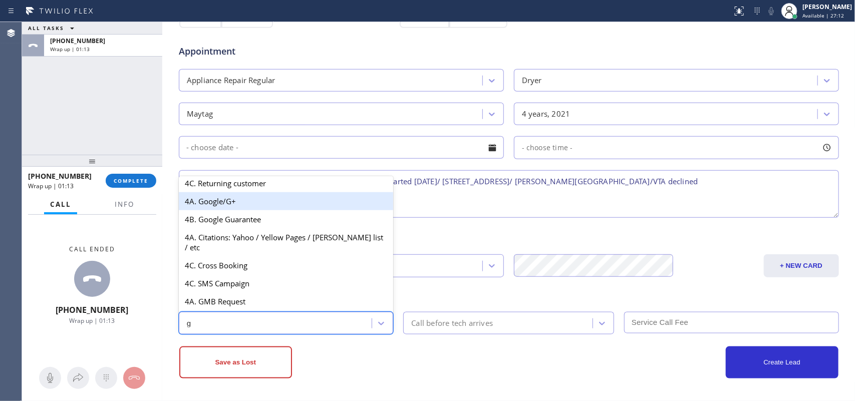
click at [270, 208] on div "4A. Google/G+" at bounding box center [286, 201] width 215 height 18
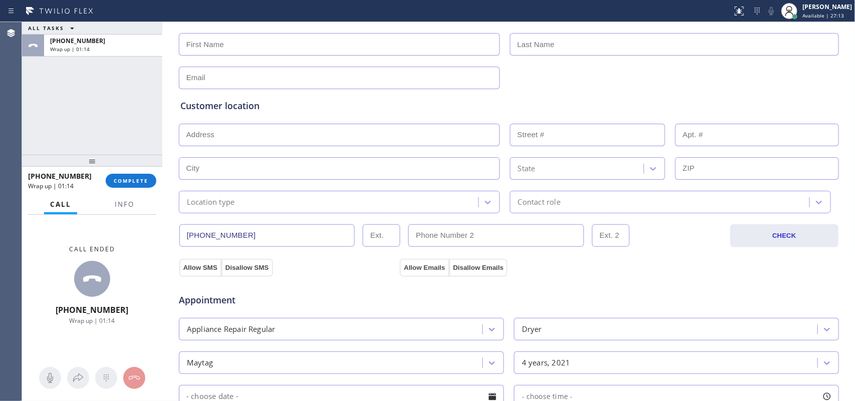
scroll to position [0, 0]
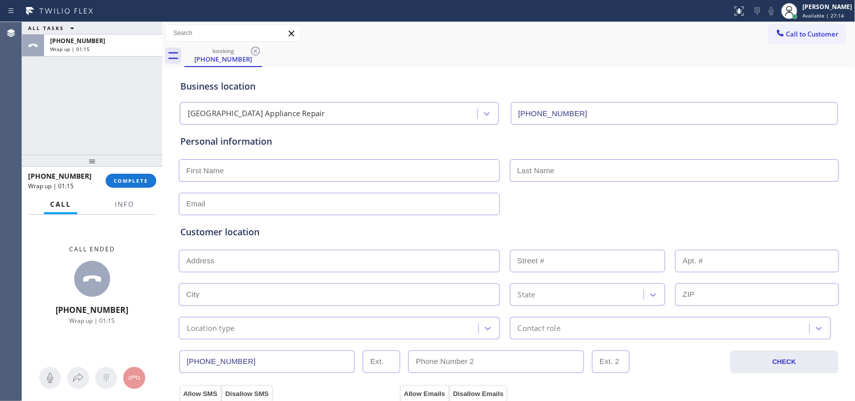
click at [411, 169] on input "text" at bounding box center [339, 170] width 321 height 23
type input "[PERSON_NAME]"
click at [458, 204] on input "text" at bounding box center [339, 204] width 321 height 23
type input "[EMAIL_ADDRESS][DOMAIN_NAME]"
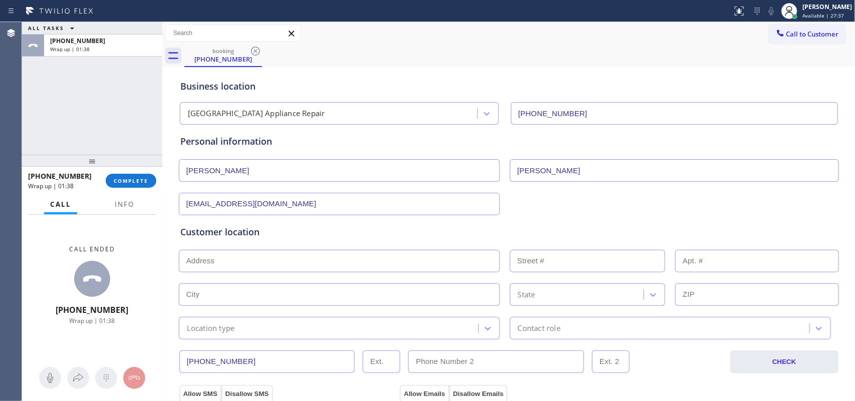
click at [427, 270] on input "text" at bounding box center [339, 261] width 321 height 23
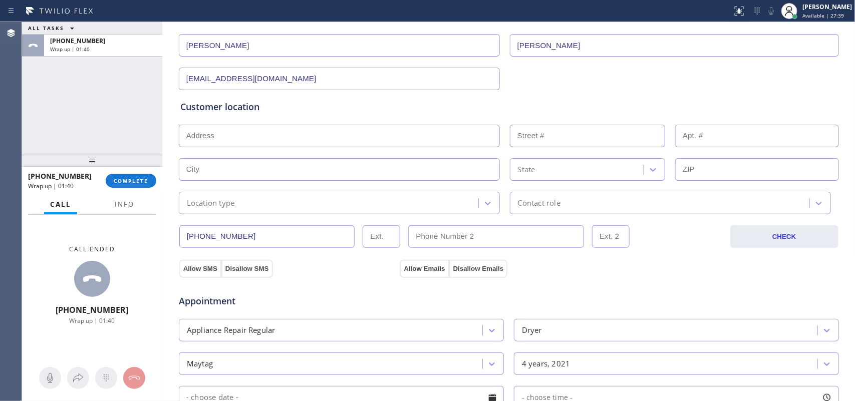
scroll to position [63, 0]
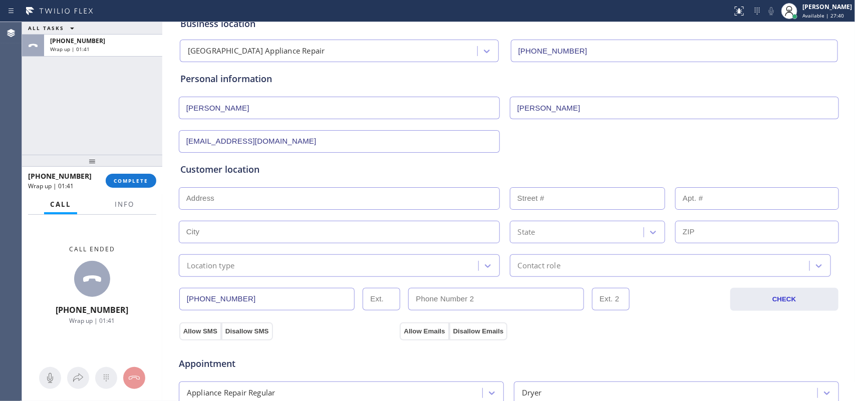
click at [397, 207] on input "text" at bounding box center [339, 198] width 321 height 23
click at [269, 205] on input "text" at bounding box center [339, 198] width 321 height 23
paste input "[STREET_ADDRESS]"
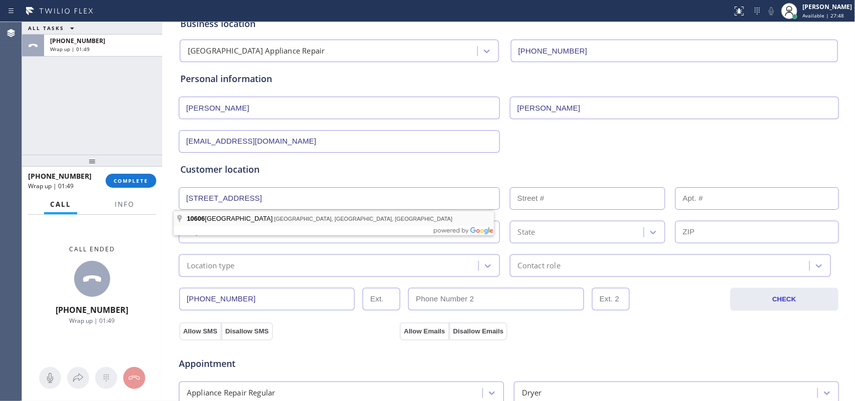
type input "[STREET_ADDRESS]"
type input "10606"
type input "[GEOGRAPHIC_DATA]"
type input "60643"
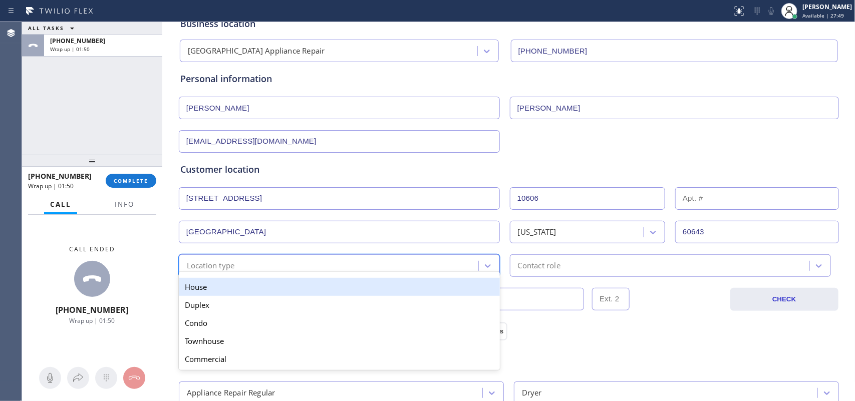
click at [324, 267] on div "Location type" at bounding box center [330, 266] width 297 height 18
drag, startPoint x: 324, startPoint y: 267, endPoint x: 322, endPoint y: 273, distance: 6.8
click at [324, 267] on div "Location type" at bounding box center [330, 266] width 297 height 18
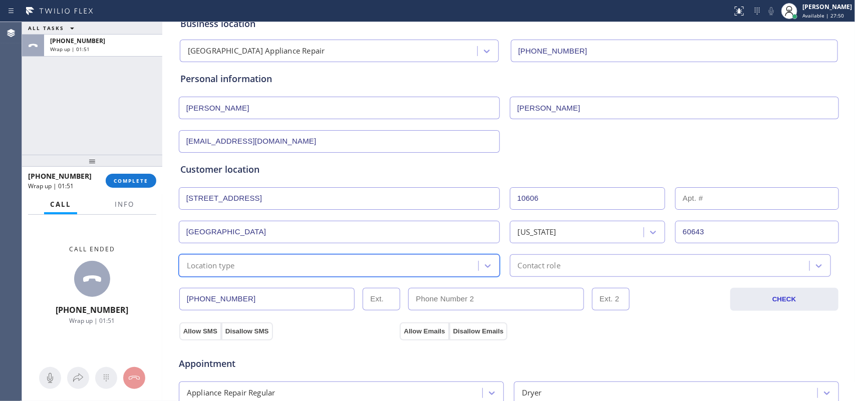
click at [311, 271] on div "Location type" at bounding box center [330, 266] width 297 height 18
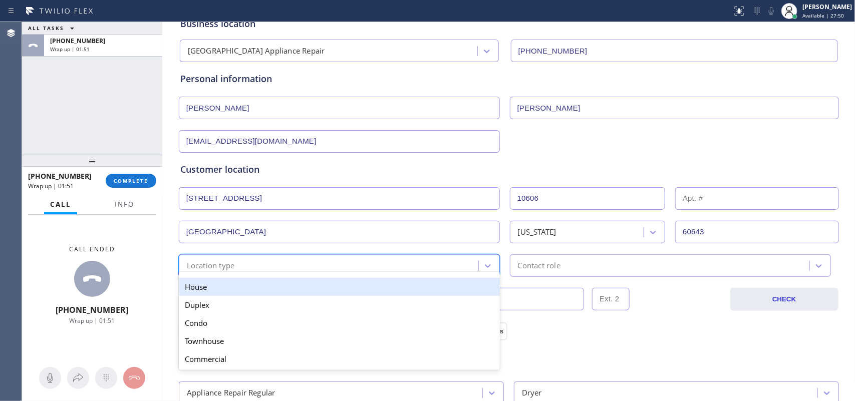
click at [308, 290] on div "House" at bounding box center [339, 287] width 321 height 18
click at [308, 290] on input "[PHONE_NUMBER]" at bounding box center [267, 299] width 176 height 23
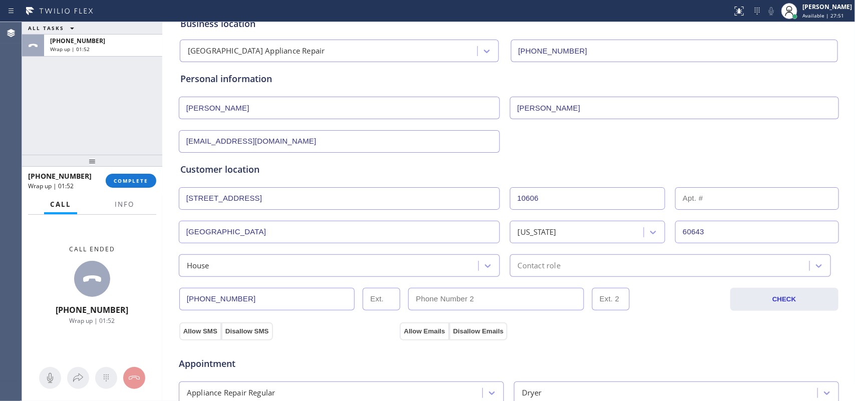
click at [547, 261] on div "Contact role" at bounding box center [661, 266] width 297 height 18
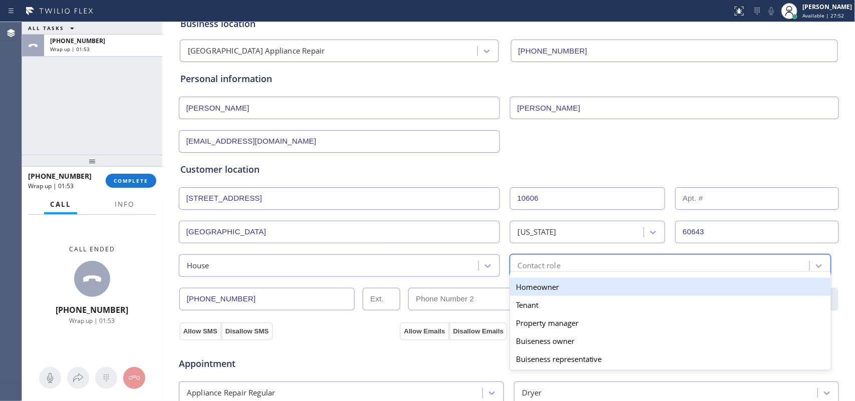
click at [554, 291] on div "Homeowner" at bounding box center [670, 287] width 321 height 18
drag, startPoint x: 554, startPoint y: 291, endPoint x: 543, endPoint y: 276, distance: 18.5
click at [554, 291] on input "text" at bounding box center [496, 299] width 176 height 23
type input "(___) ___-____"
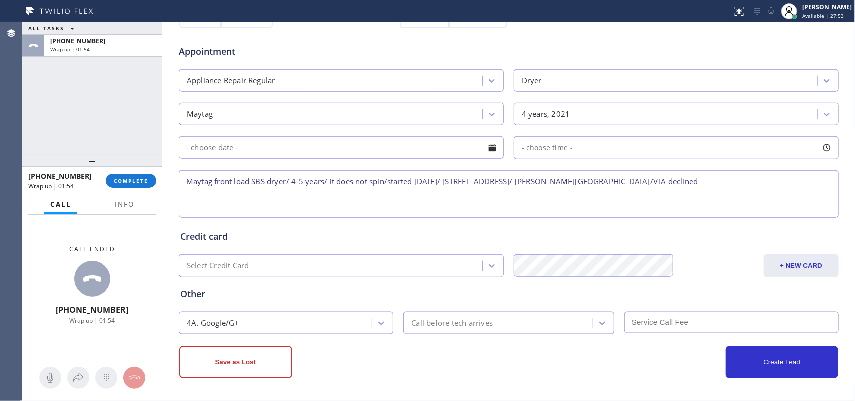
scroll to position [251, 0]
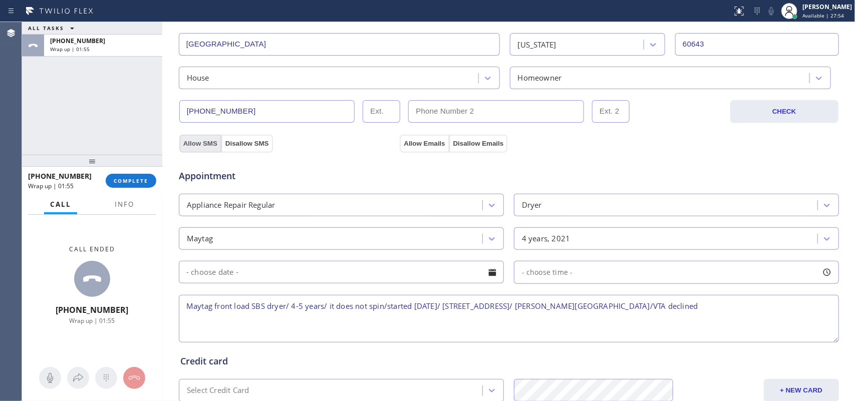
drag, startPoint x: 196, startPoint y: 146, endPoint x: 207, endPoint y: 146, distance: 10.5
click at [198, 146] on button "Allow SMS" at bounding box center [200, 144] width 42 height 18
drag, startPoint x: 425, startPoint y: 144, endPoint x: 494, endPoint y: 134, distance: 70.4
click at [466, 138] on div "Allow Emails Disallow Emails" at bounding box center [453, 143] width 109 height 18
click at [494, 134] on div "Allow SMS Disallow SMS Allow Emails Disallow Emails" at bounding box center [509, 142] width 662 height 20
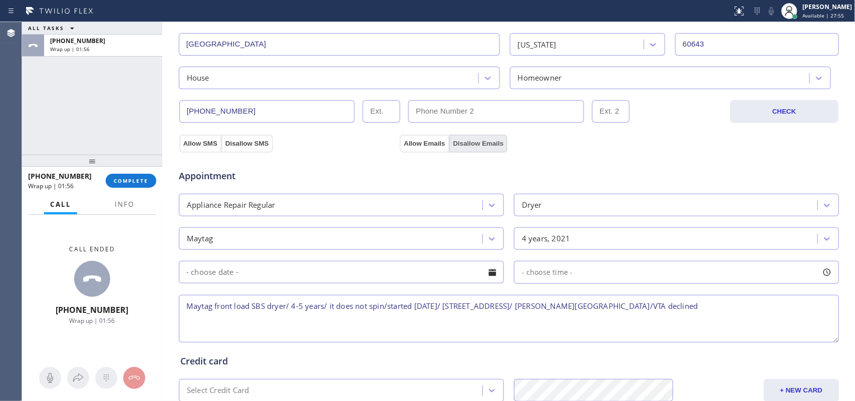
drag, startPoint x: 494, startPoint y: 134, endPoint x: 471, endPoint y: 141, distance: 24.2
click at [492, 134] on div "Allow SMS Disallow SMS Allow Emails Disallow Emails" at bounding box center [509, 142] width 662 height 20
click at [489, 136] on div "Allow Emails Disallow Emails" at bounding box center [453, 143] width 109 height 18
drag, startPoint x: 239, startPoint y: 143, endPoint x: 357, endPoint y: 183, distance: 124.5
click at [241, 143] on button "Disallow SMS" at bounding box center [247, 144] width 52 height 18
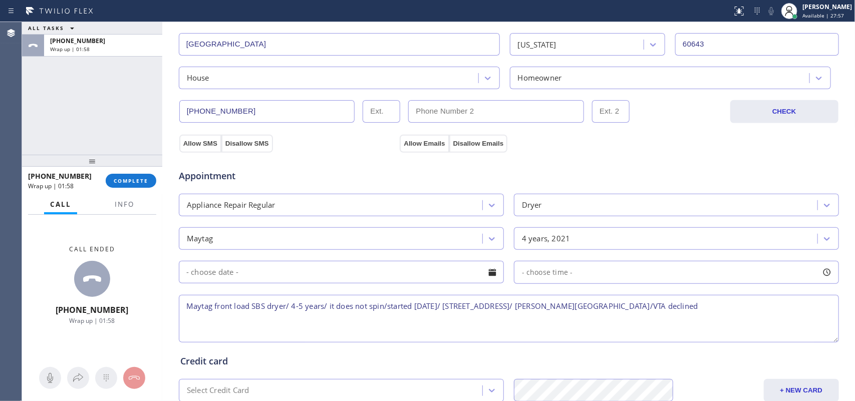
scroll to position [377, 0]
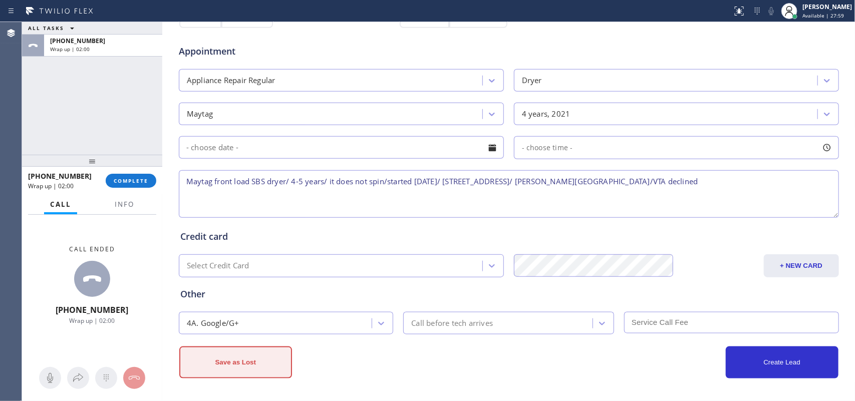
click at [248, 365] on button "Save as Lost" at bounding box center [235, 363] width 113 height 32
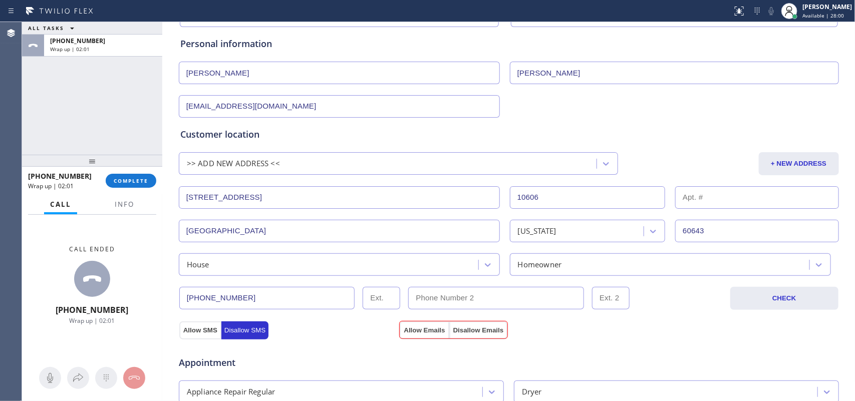
scroll to position [223, 0]
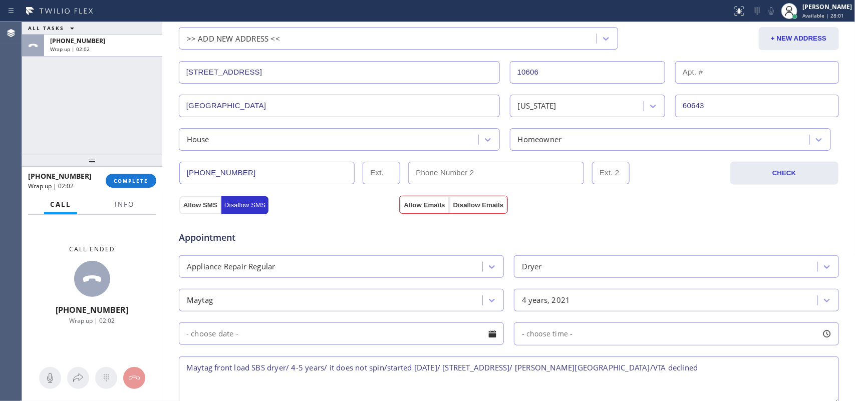
click at [461, 213] on div "Appointment Appliance Repair Regular Dryer Maytag 4 years, 2021 - choose time -…" at bounding box center [508, 308] width 661 height 196
click at [462, 205] on button "Disallow Emails" at bounding box center [478, 205] width 59 height 18
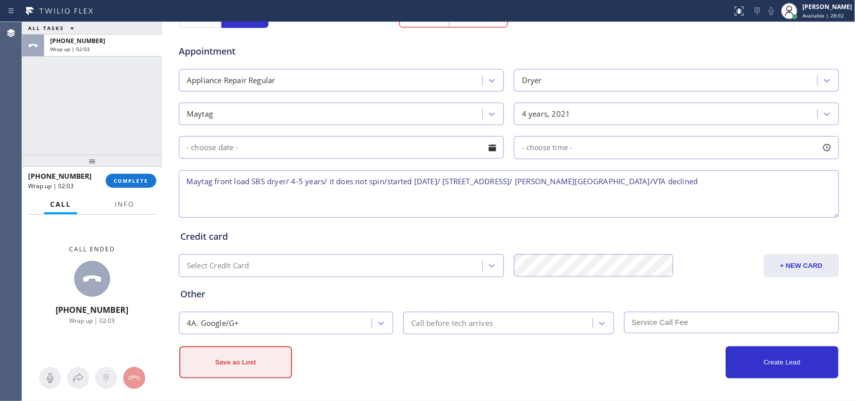
click at [257, 367] on button "Save as Lost" at bounding box center [235, 363] width 113 height 32
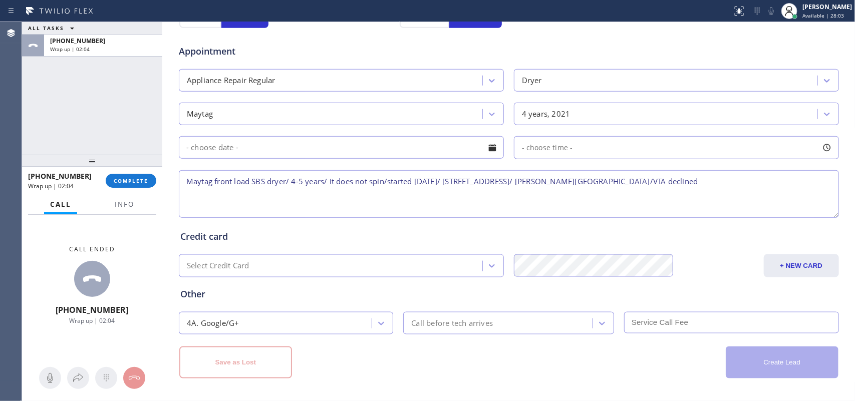
scroll to position [98, 0]
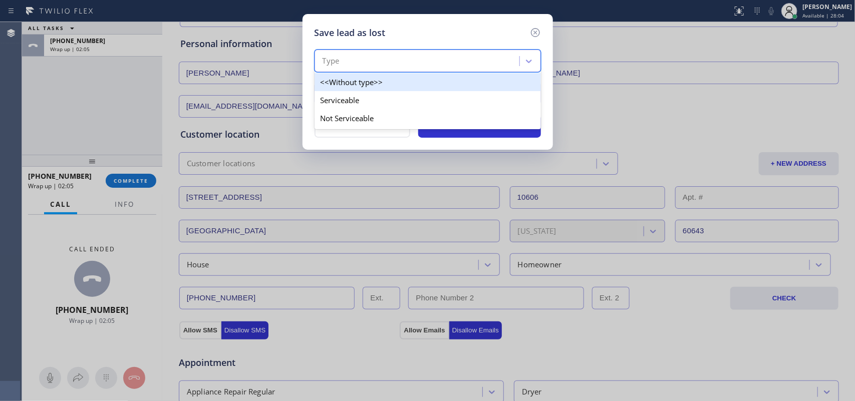
click at [500, 64] on div "Type" at bounding box center [419, 62] width 202 height 18
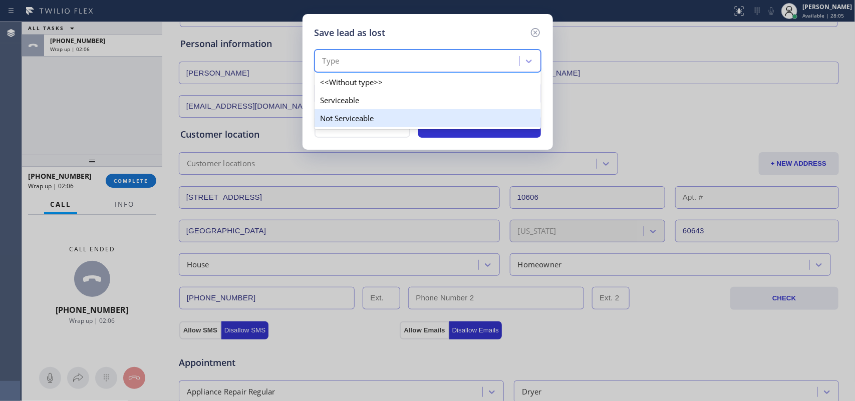
click at [486, 118] on div "Not Serviceable" at bounding box center [428, 118] width 226 height 18
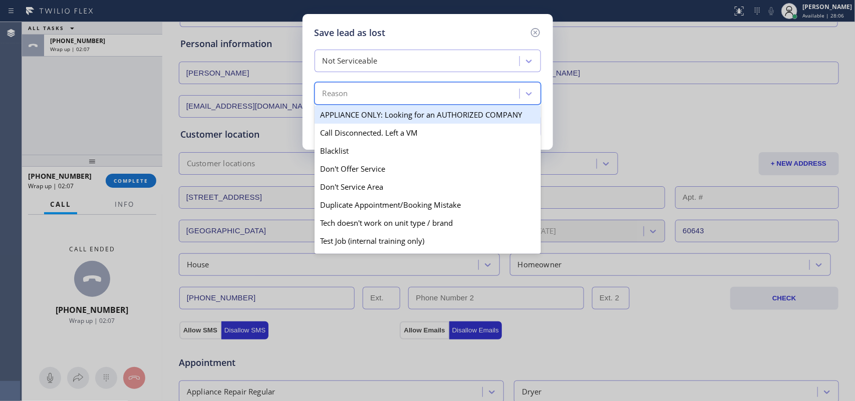
click at [481, 94] on div "Reason" at bounding box center [419, 94] width 202 height 18
click at [472, 94] on div "Reason" at bounding box center [419, 94] width 202 height 18
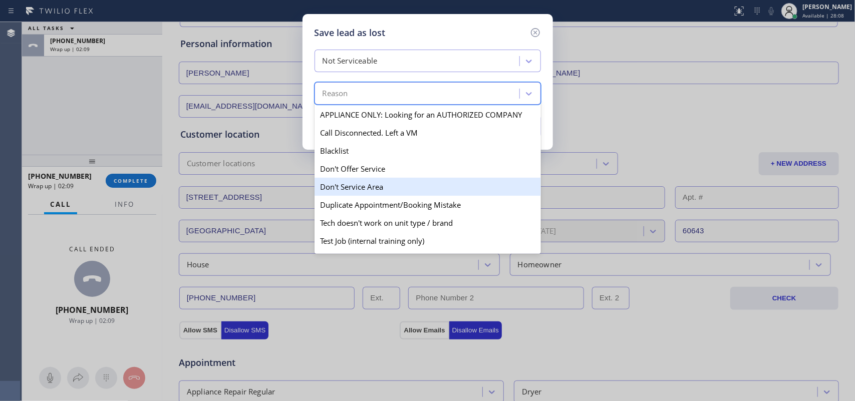
click at [442, 189] on div "Don't Service Area" at bounding box center [428, 187] width 226 height 18
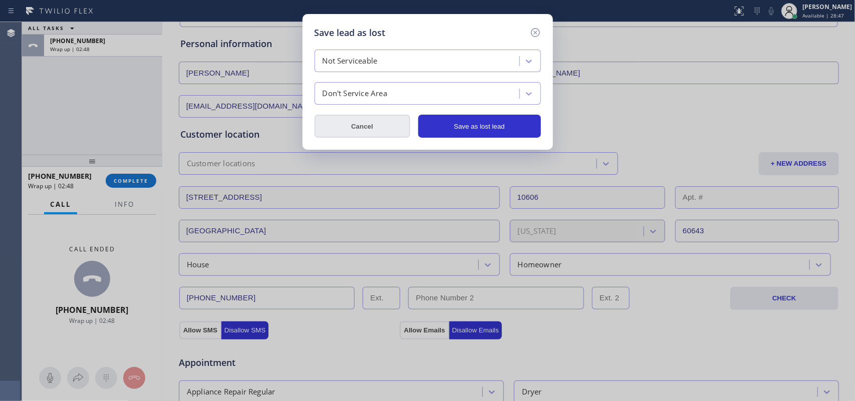
click at [331, 128] on button "Cancel" at bounding box center [363, 126] width 96 height 23
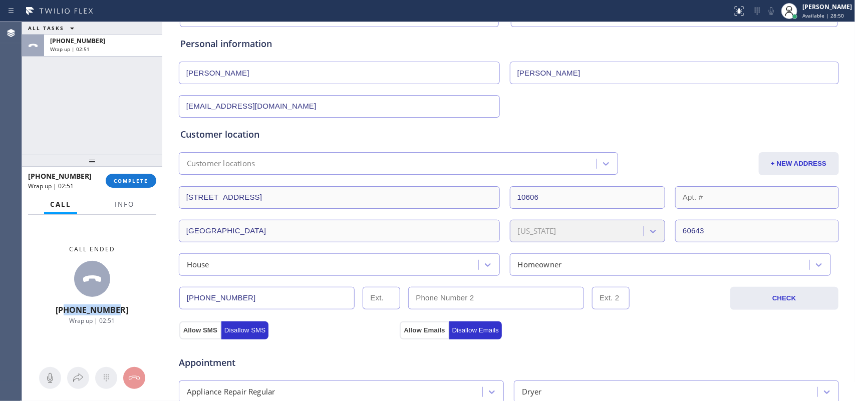
drag, startPoint x: 128, startPoint y: 309, endPoint x: 74, endPoint y: 309, distance: 53.6
click at [74, 309] on div "Call ended [PHONE_NUMBER] Wrap up | 02:51" at bounding box center [92, 285] width 140 height 141
copy span "7733660916"
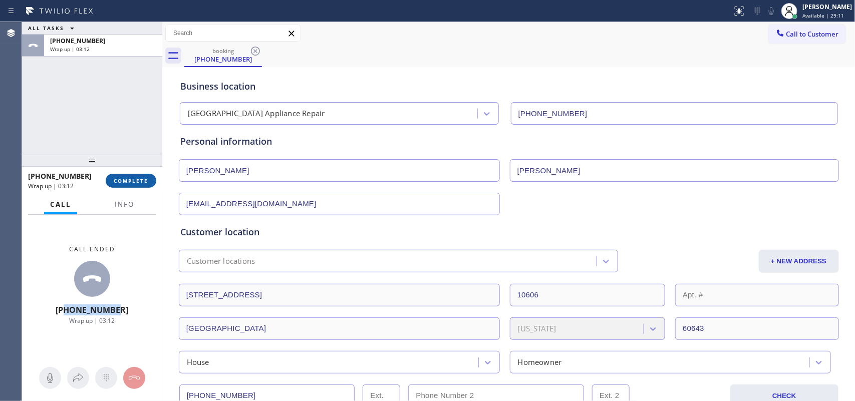
click at [137, 180] on span "COMPLETE" at bounding box center [131, 180] width 35 height 7
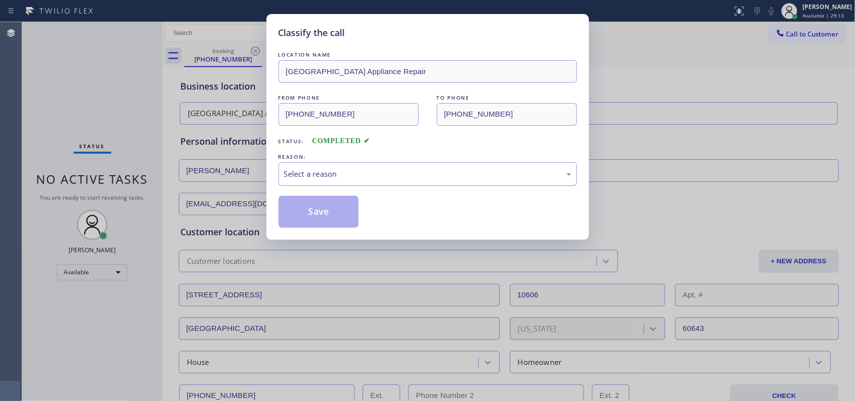
click at [367, 176] on div "Select a reason" at bounding box center [428, 174] width 288 height 12
drag, startPoint x: 335, startPoint y: 226, endPoint x: 321, endPoint y: 119, distance: 108.1
click at [334, 226] on button "Save" at bounding box center [319, 212] width 81 height 32
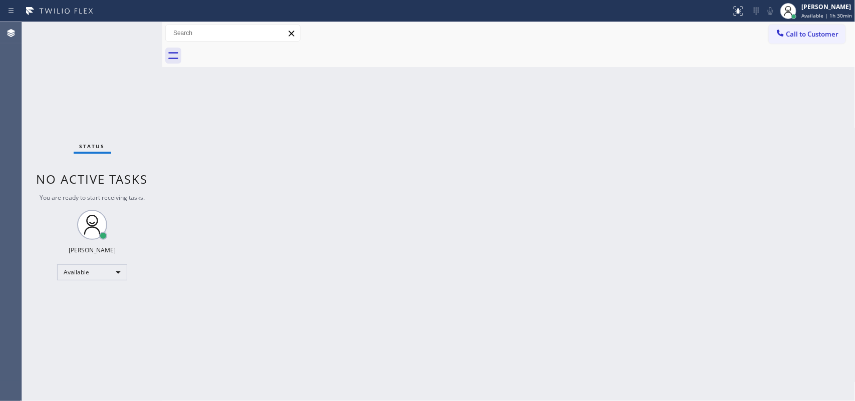
click at [128, 31] on div "Status No active tasks You are ready to start receiving tasks. [PERSON_NAME] Av…" at bounding box center [92, 211] width 140 height 379
click at [826, 17] on span "Available | 2h 1min" at bounding box center [827, 15] width 48 height 7
drag, startPoint x: 826, startPoint y: 17, endPoint x: 822, endPoint y: 24, distance: 7.8
click at [826, 17] on span "Available | 2h 1min" at bounding box center [827, 15] width 48 height 7
click at [796, 19] on div at bounding box center [790, 11] width 22 height 22
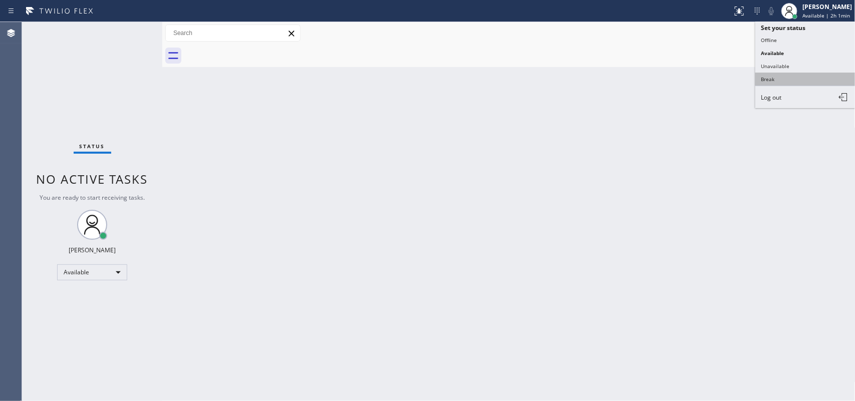
click at [797, 74] on button "Break" at bounding box center [806, 79] width 100 height 13
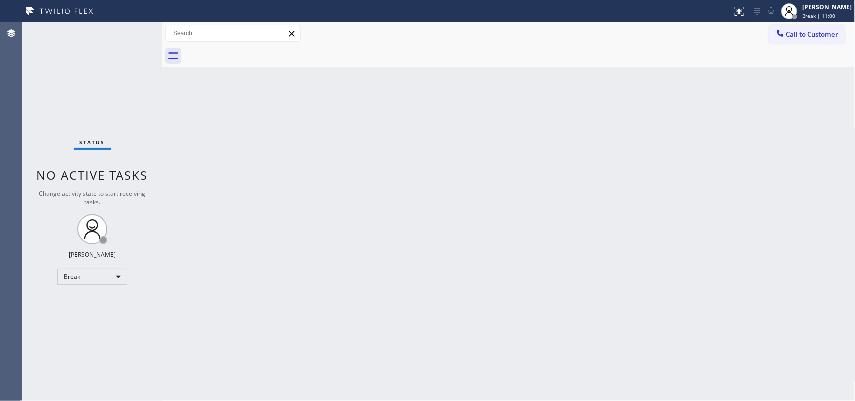
click at [842, 66] on div at bounding box center [519, 56] width 671 height 23
click at [391, 336] on div "Back to Dashboard Change Sender ID Customers Technicians Select a contact Outbo…" at bounding box center [508, 211] width 693 height 379
click at [836, 15] on span "Break | 14:13" at bounding box center [819, 15] width 33 height 7
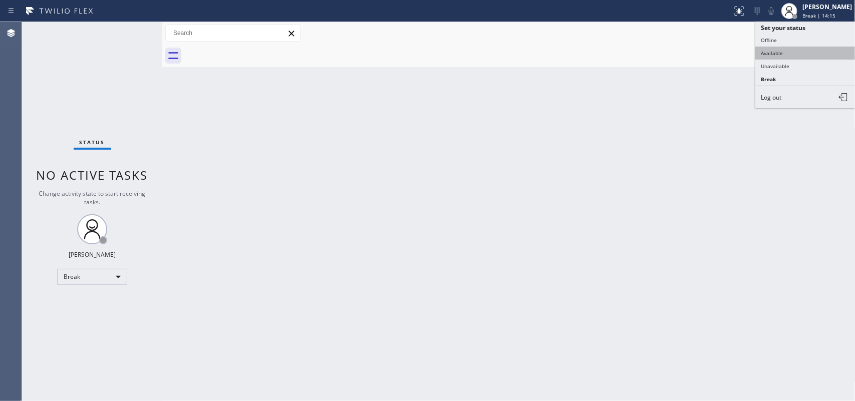
click at [803, 53] on button "Available" at bounding box center [806, 53] width 100 height 13
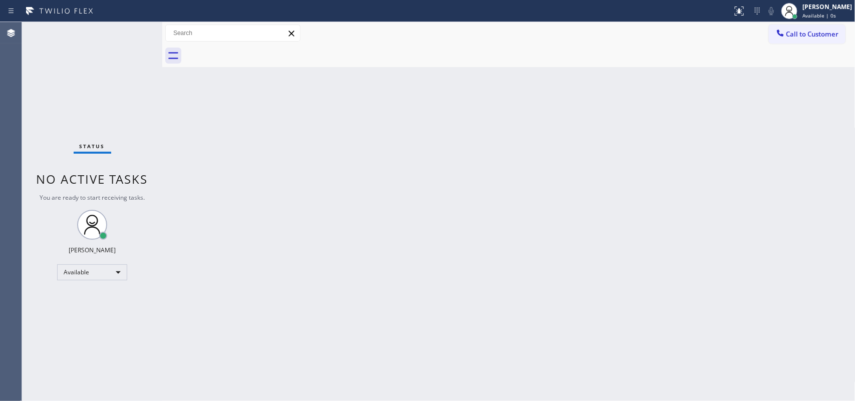
click at [408, 312] on div "Back to Dashboard Change Sender ID Customers Technicians Select a contact Outbo…" at bounding box center [508, 211] width 693 height 379
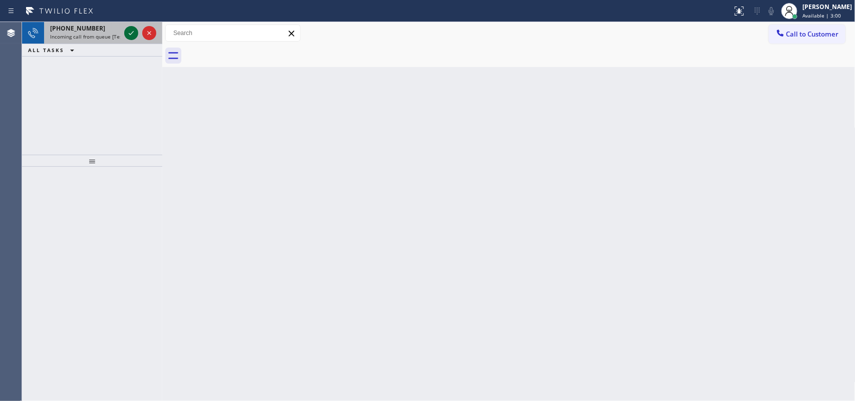
click at [129, 34] on icon at bounding box center [131, 33] width 5 height 4
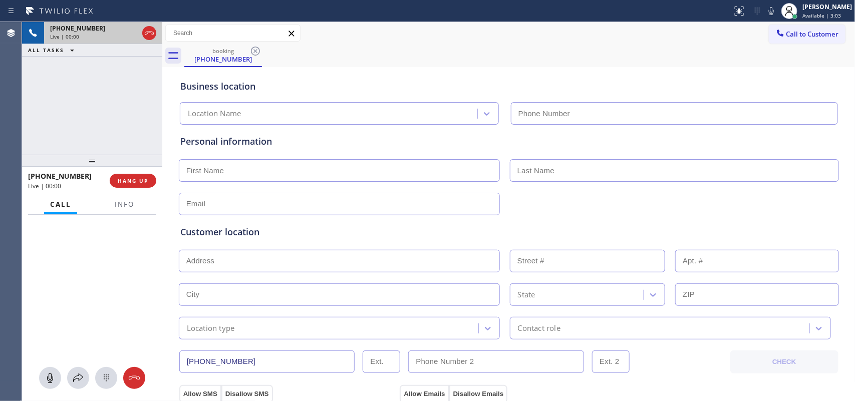
type input "[PHONE_NUMBER]"
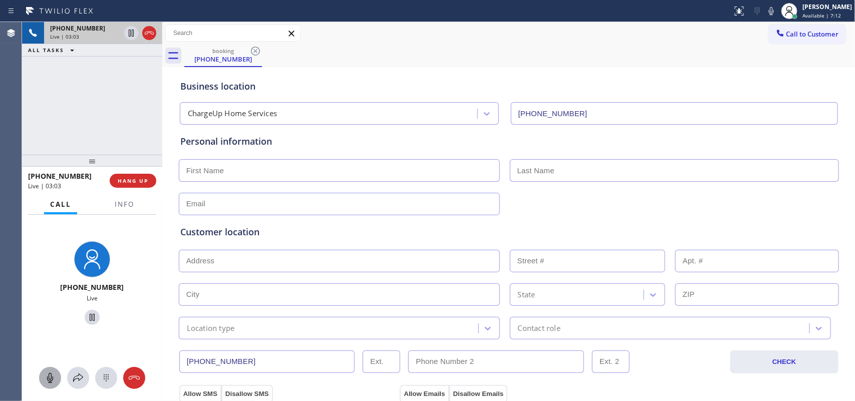
click at [53, 376] on icon at bounding box center [50, 378] width 12 height 12
click at [88, 316] on icon at bounding box center [92, 318] width 12 height 12
click at [356, 168] on input "text" at bounding box center [339, 170] width 321 height 23
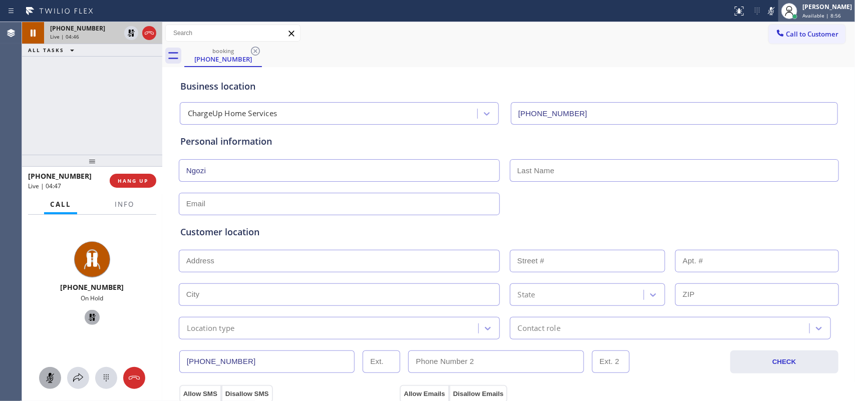
type input "Ngozi"
click at [259, 269] on input "text" at bounding box center [339, 261] width 321 height 23
paste input "[STREET_ADDRESS],"
type input "[STREET_ADDRESS]"
type input "15119"
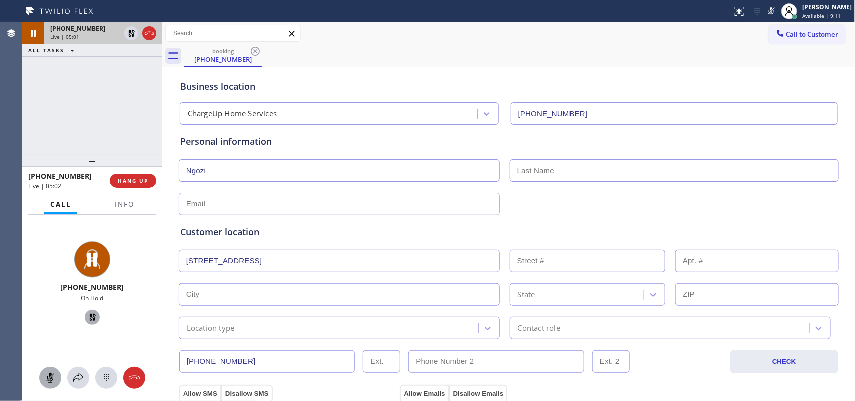
type input "[GEOGRAPHIC_DATA]"
type input "91709"
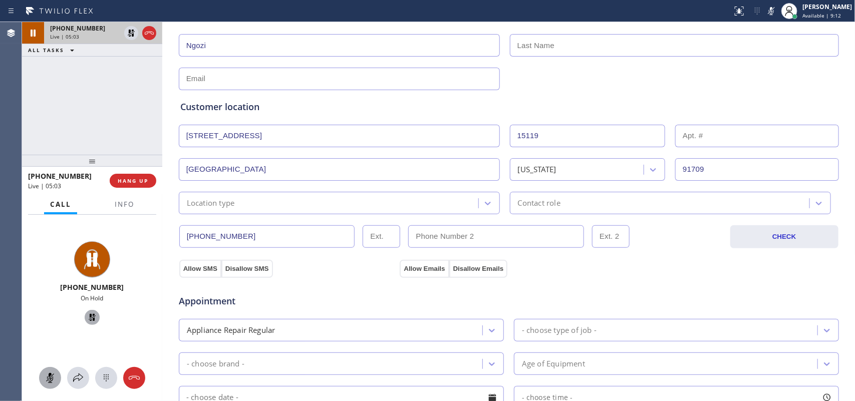
click at [369, 206] on div "Location type" at bounding box center [330, 203] width 297 height 18
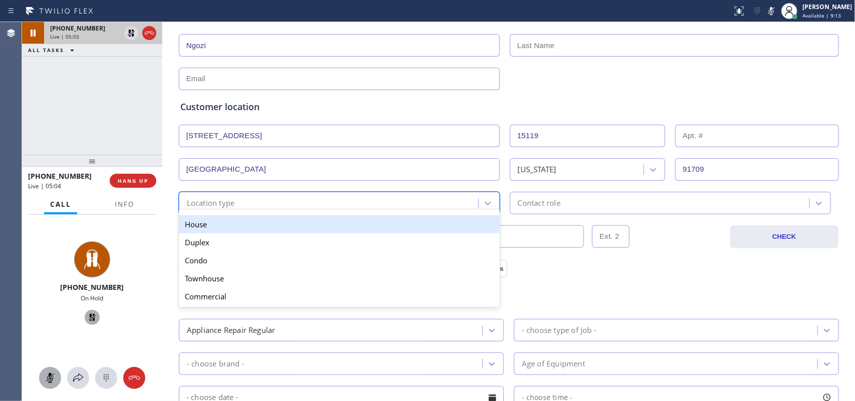
click at [364, 225] on div "House" at bounding box center [339, 224] width 321 height 18
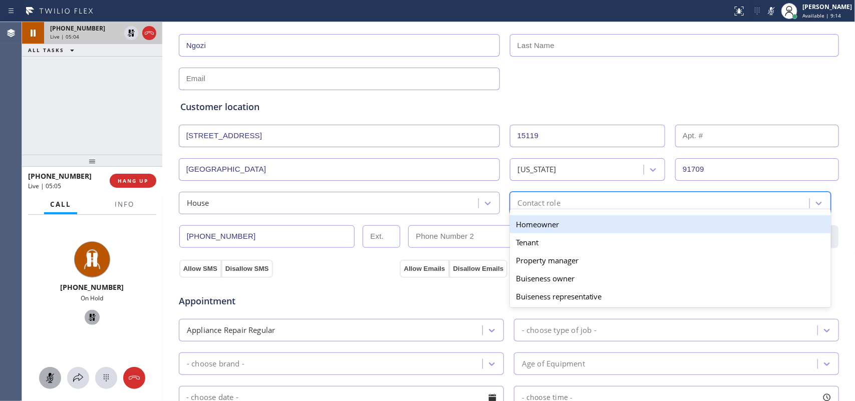
click at [519, 201] on div "Contact role" at bounding box center [539, 203] width 43 height 12
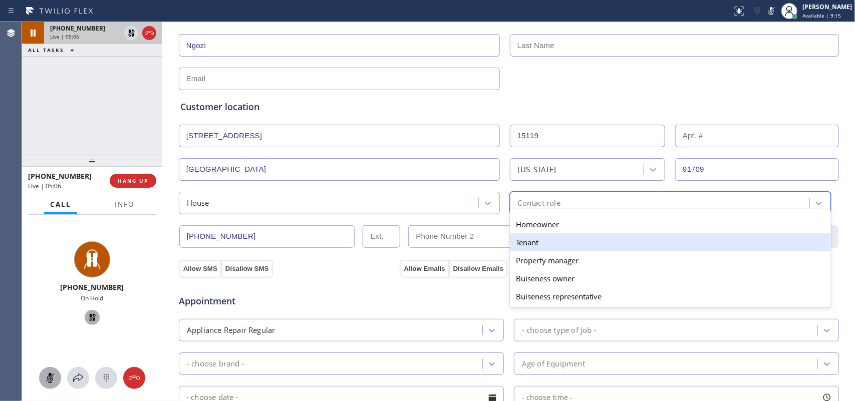
click at [534, 244] on div "Tenant" at bounding box center [670, 242] width 321 height 18
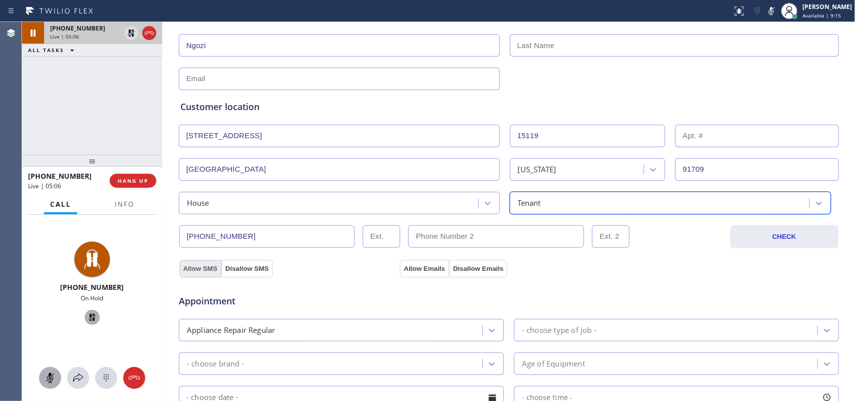
click at [188, 267] on button "Allow SMS" at bounding box center [200, 269] width 42 height 18
click at [424, 267] on button "Allow Emails" at bounding box center [424, 269] width 49 height 18
click at [54, 379] on icon at bounding box center [50, 378] width 12 height 12
click at [91, 320] on icon at bounding box center [92, 318] width 12 height 12
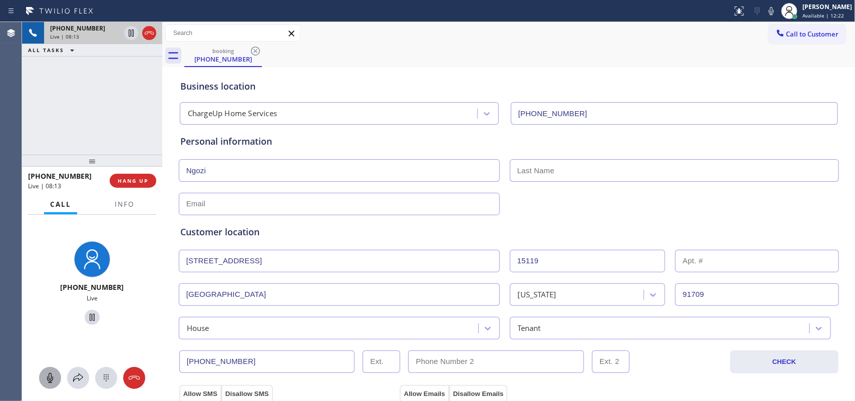
click at [574, 174] on input "text" at bounding box center [674, 170] width 329 height 23
click at [582, 176] on input "text" at bounding box center [674, 170] width 329 height 23
click at [560, 168] on input "text" at bounding box center [674, 170] width 329 height 23
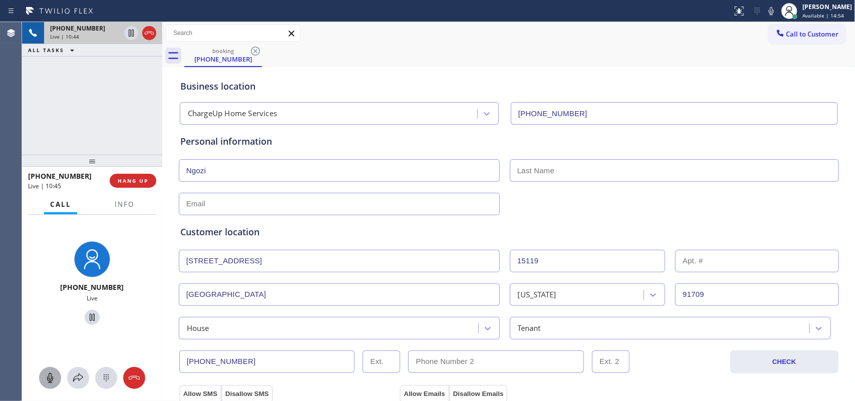
drag, startPoint x: 219, startPoint y: 173, endPoint x: 175, endPoint y: 171, distance: 43.6
click at [179, 171] on input "Ngozi" at bounding box center [339, 170] width 321 height 23
click at [554, 164] on input "text" at bounding box center [674, 170] width 329 height 23
paste input "Ngozi"
type input "Ngozi"
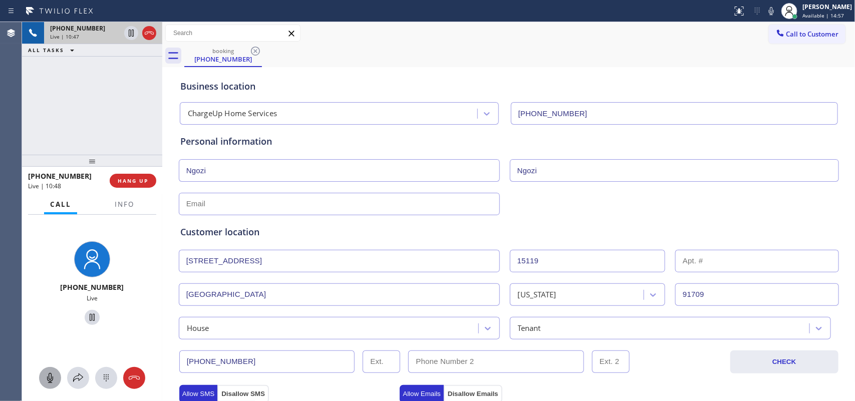
type input "Miss"
click at [413, 209] on input "text" at bounding box center [339, 204] width 321 height 23
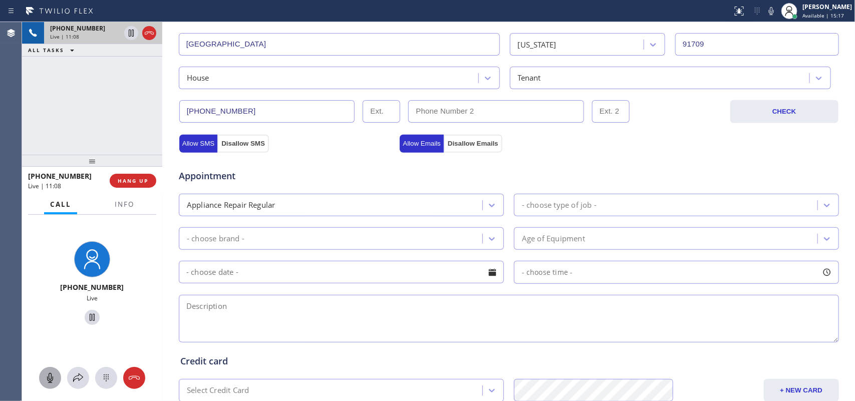
type input "[EMAIL_ADDRESS][DOMAIN_NAME]"
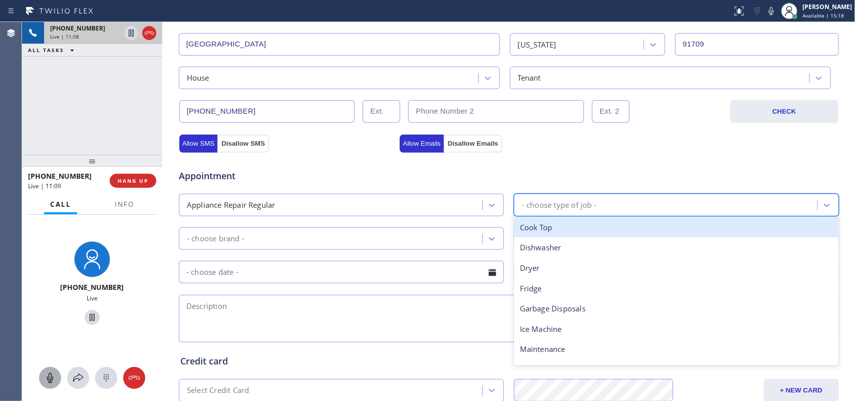
click at [560, 201] on div "- choose type of job -" at bounding box center [559, 205] width 75 height 12
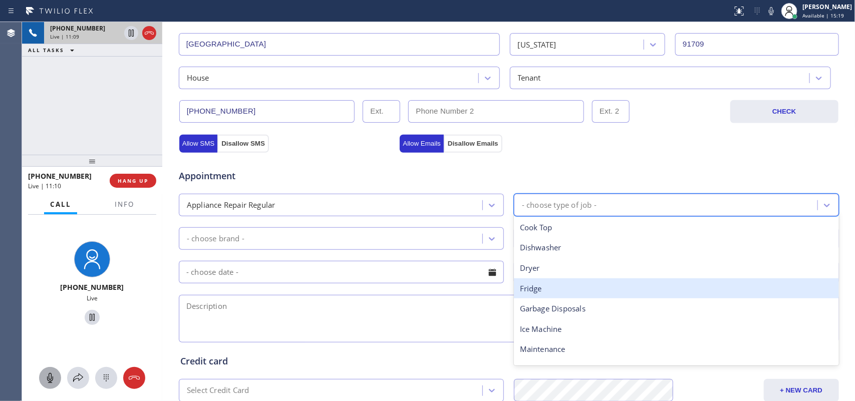
click at [565, 287] on div "Fridge" at bounding box center [676, 289] width 325 height 21
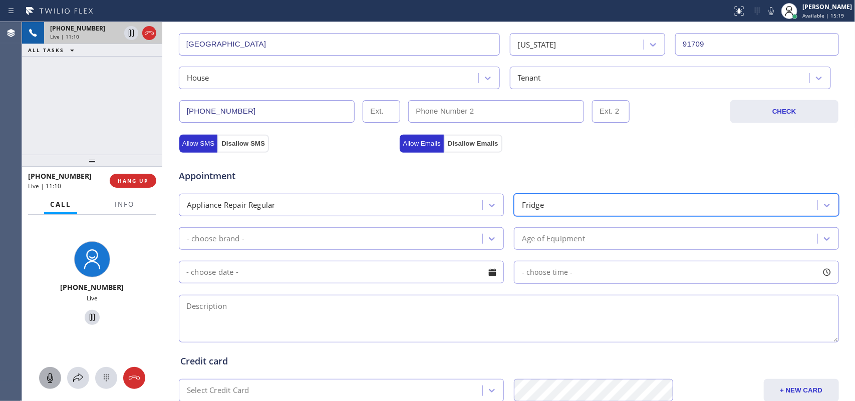
click at [489, 250] on div "- choose brand -" at bounding box center [341, 238] width 325 height 23
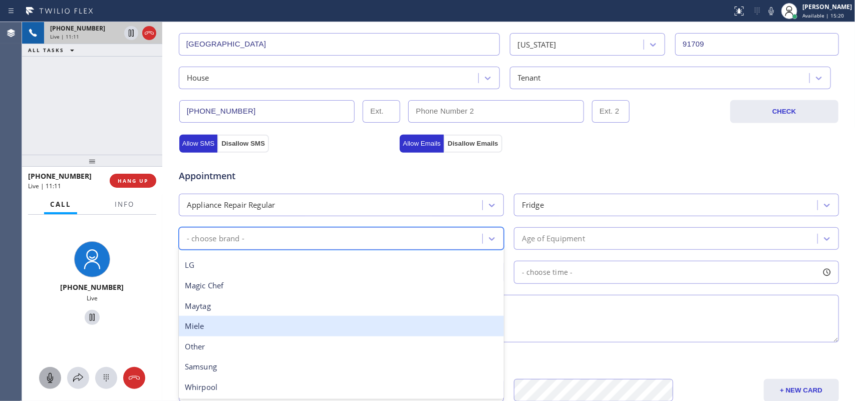
scroll to position [0, 0]
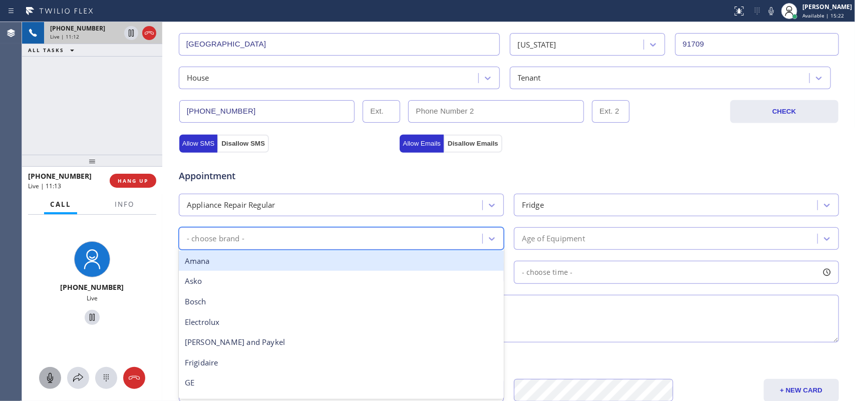
click at [376, 266] on div "Amana" at bounding box center [341, 261] width 325 height 21
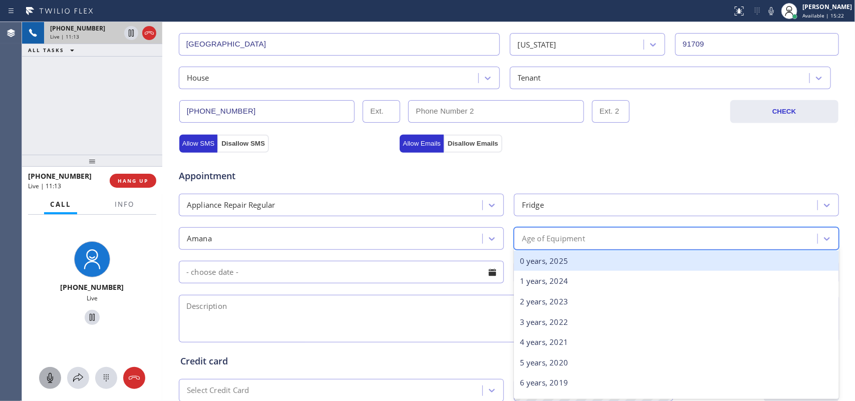
click at [619, 238] on div "Age of Equipment" at bounding box center [667, 239] width 301 height 18
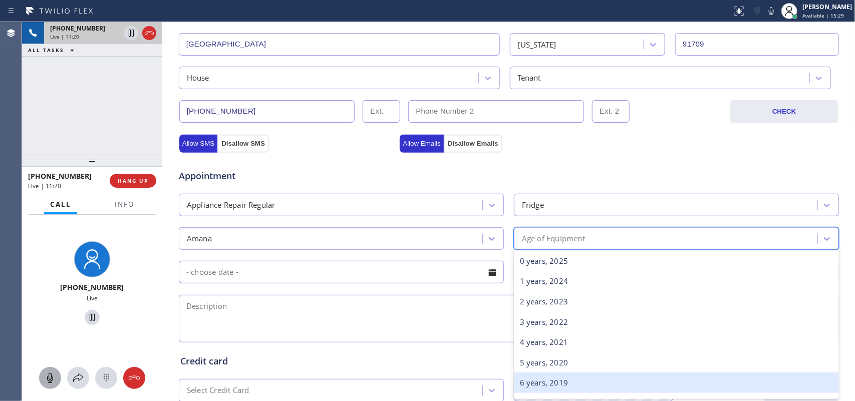
scroll to position [63, 0]
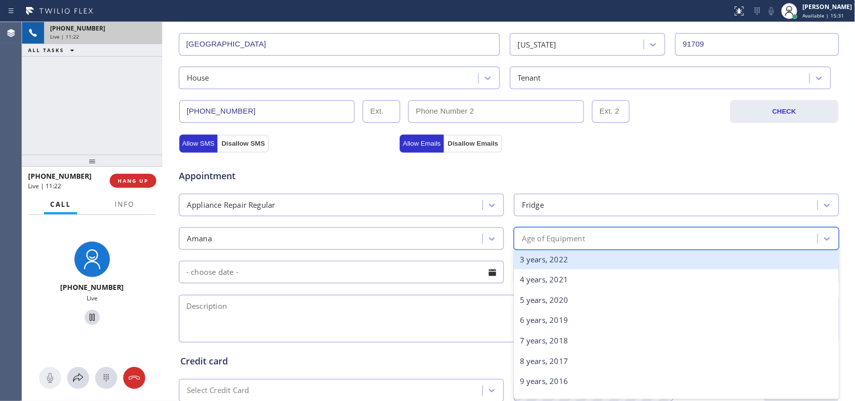
click at [593, 267] on div "3 years, 2022" at bounding box center [676, 260] width 325 height 21
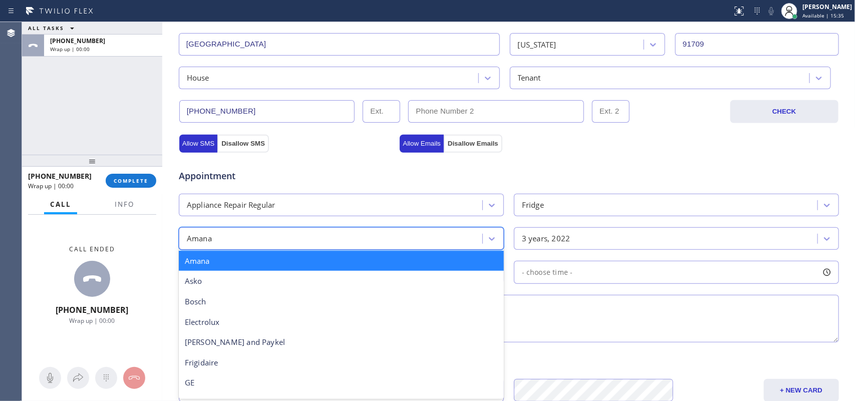
click at [233, 241] on div "Amana" at bounding box center [332, 239] width 301 height 18
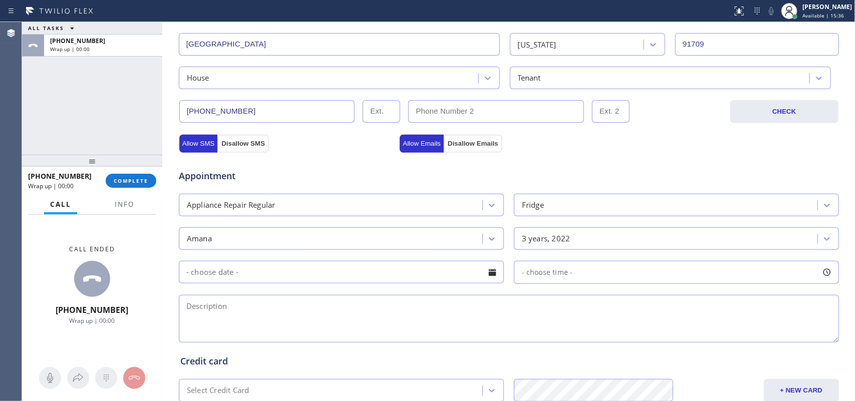
click at [319, 225] on div "Appointment Appliance Repair Regular Fridge Amana 3 years, 2022 - choose time -" at bounding box center [508, 250] width 657 height 187
click at [337, 276] on input "text" at bounding box center [341, 272] width 325 height 23
click at [49, 249] on div "Call ended [PHONE_NUMBER] Wrap up | 00:00" at bounding box center [92, 285] width 140 height 141
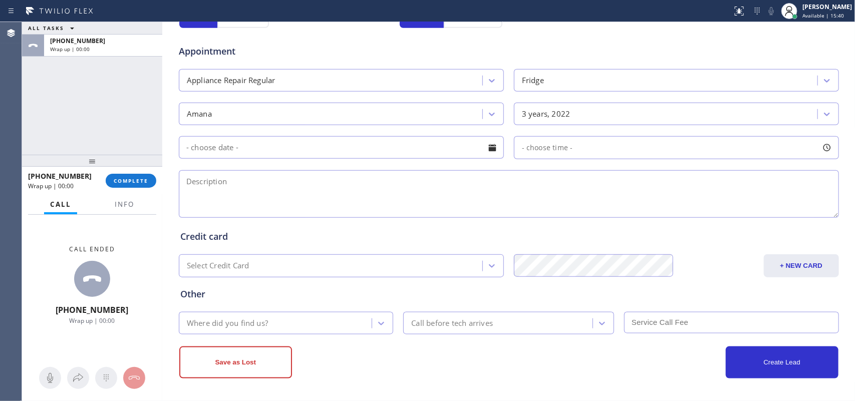
click at [534, 199] on textarea at bounding box center [509, 194] width 660 height 48
click at [288, 198] on textarea at bounding box center [509, 194] width 660 height 48
paste textarea "Amana FS Fridge/ [DEMOGRAPHIC_DATA]/ the fan is blowing but not cooling/ [STREE…"
click at [629, 184] on textarea "Amana FS Fridge/ [DEMOGRAPHIC_DATA]/ the fan is blowing but not cooling/ [STREE…" at bounding box center [509, 194] width 660 height 48
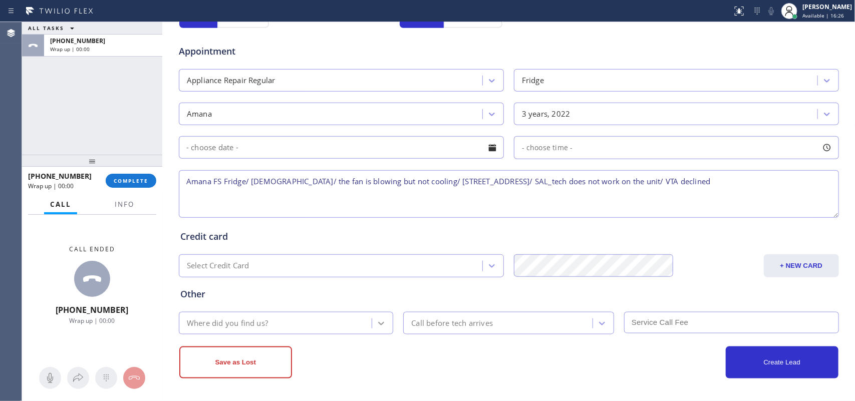
type textarea "Amana FS Fridge/ [DEMOGRAPHIC_DATA]/ the fan is blowing but not cooling/ [STREE…"
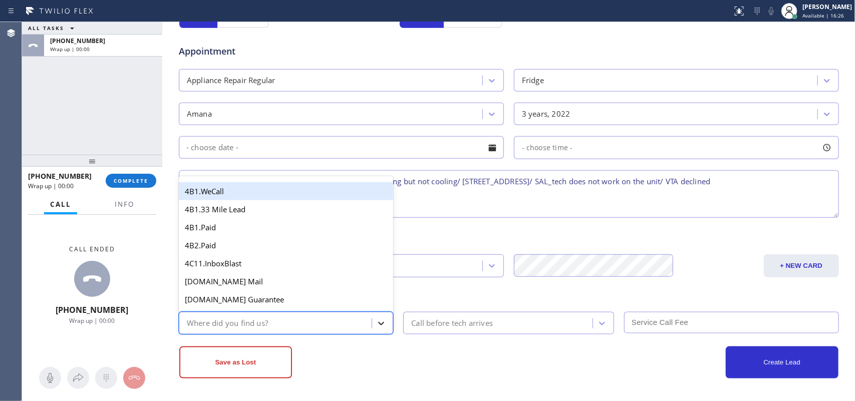
click at [376, 321] on icon at bounding box center [381, 324] width 10 height 10
type input "g"
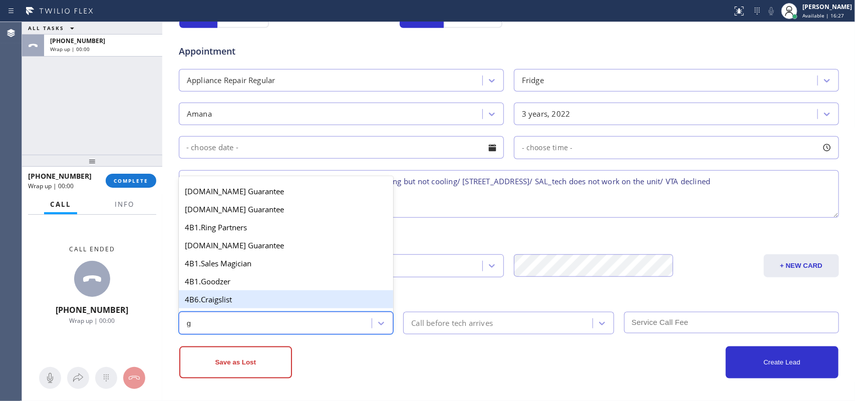
scroll to position [189, 0]
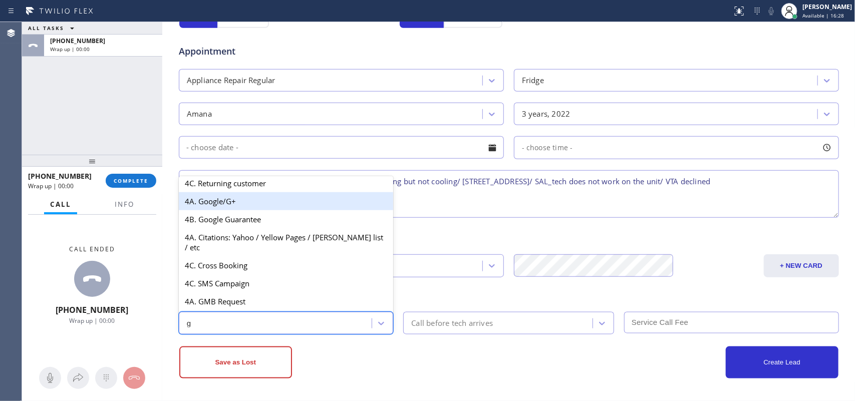
click at [238, 201] on div "4A. Google/G+" at bounding box center [286, 201] width 215 height 18
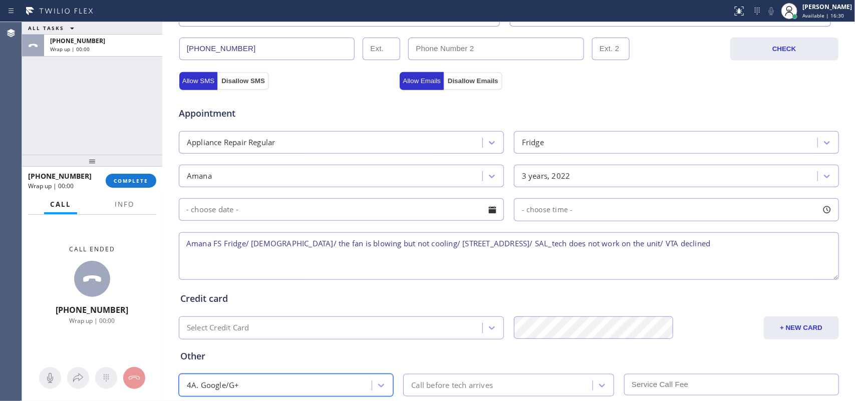
scroll to position [376, 0]
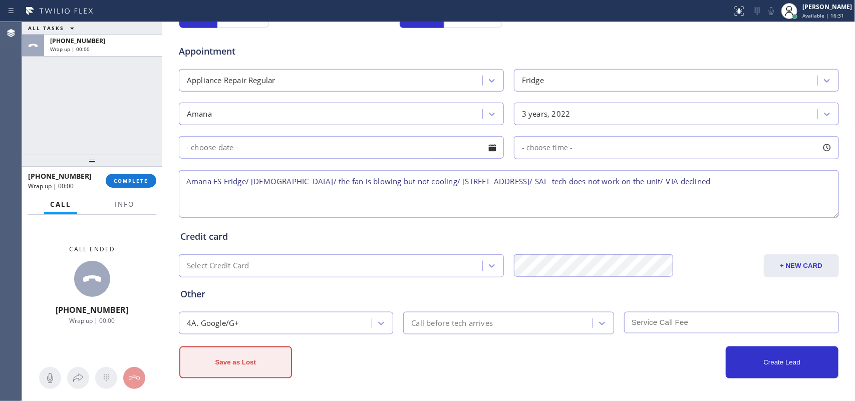
click at [236, 359] on button "Save as Lost" at bounding box center [235, 363] width 113 height 32
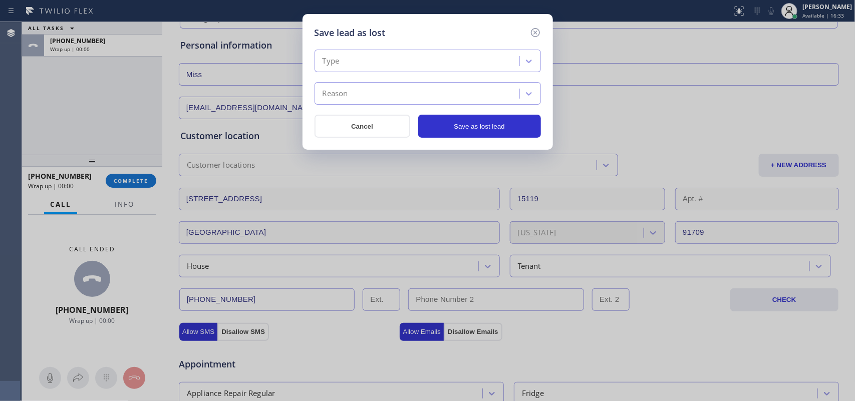
scroll to position [0, 0]
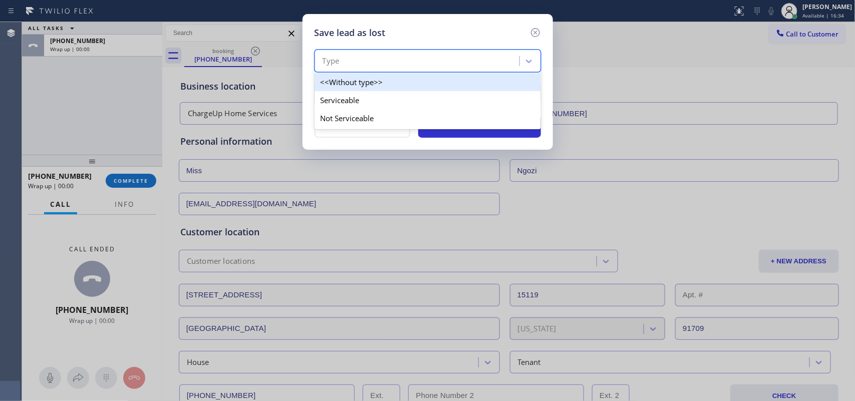
click at [452, 56] on div "Type" at bounding box center [419, 62] width 202 height 18
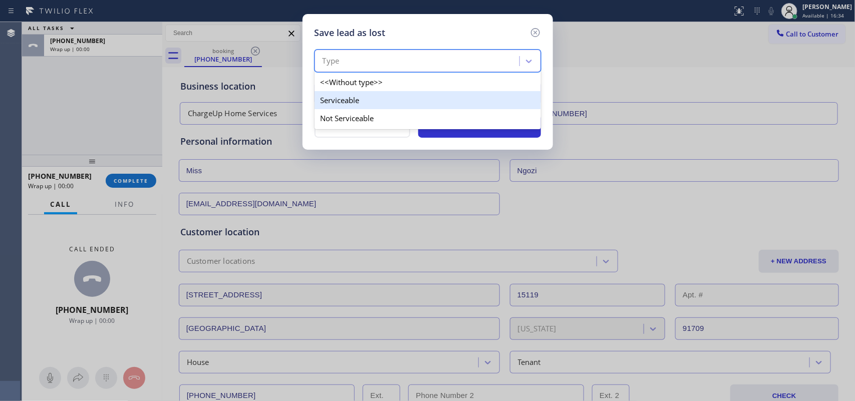
click at [441, 101] on div "Serviceable" at bounding box center [428, 100] width 226 height 18
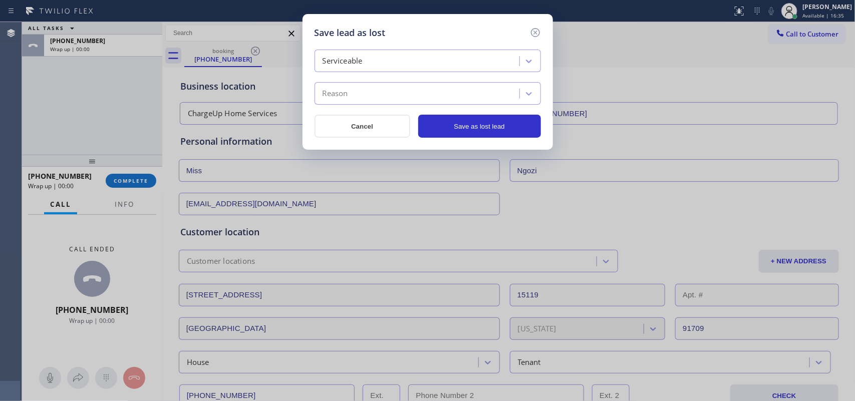
click at [441, 101] on div "Reason" at bounding box center [419, 94] width 202 height 18
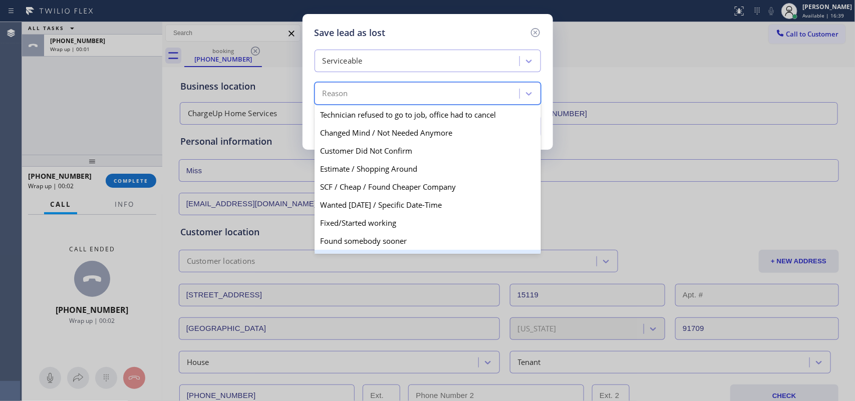
scroll to position [59, 0]
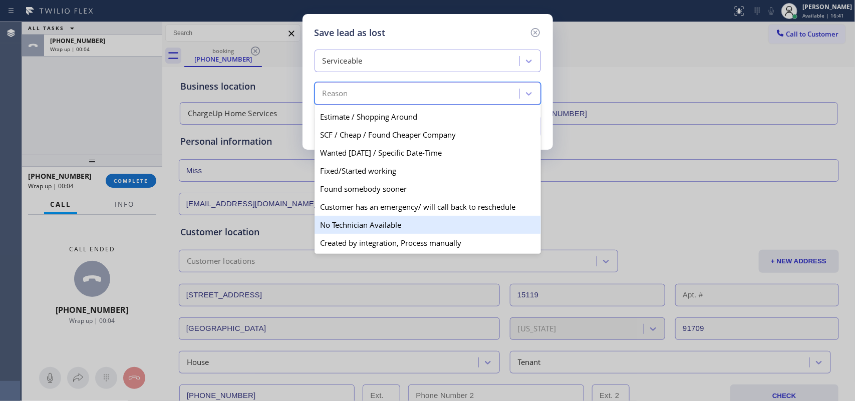
click at [402, 218] on div "No Technician Available" at bounding box center [428, 225] width 226 height 18
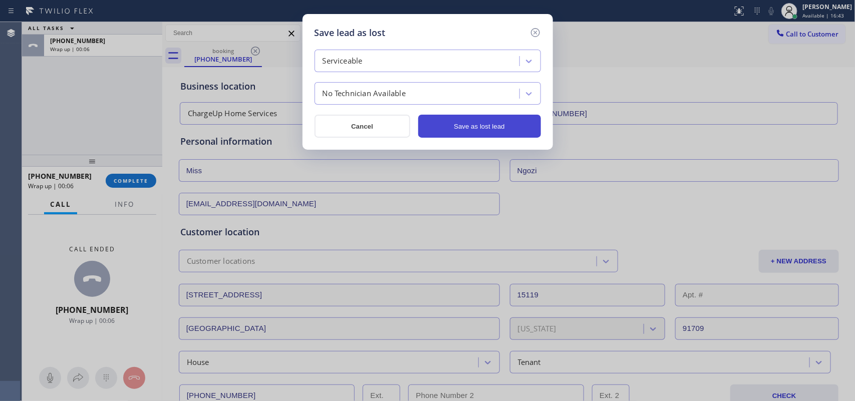
click at [496, 136] on button "Save as lost lead" at bounding box center [479, 126] width 123 height 23
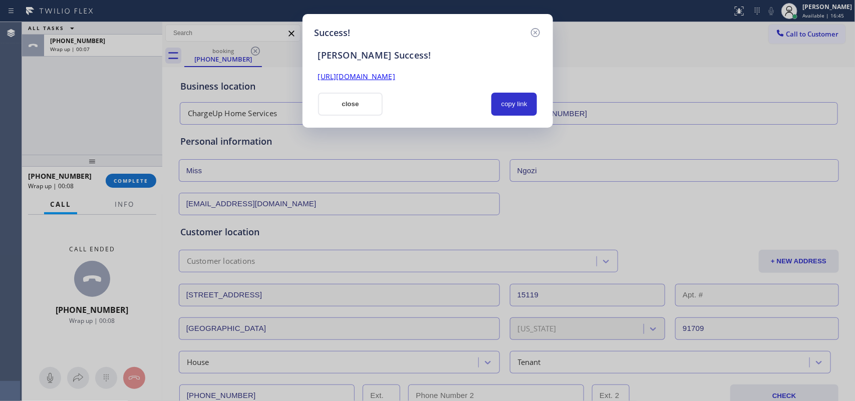
click at [357, 116] on div "Success! [PERSON_NAME] Success! [URL][DOMAIN_NAME] close copy link" at bounding box center [428, 71] width 251 height 114
click at [336, 102] on button "close" at bounding box center [350, 104] width 65 height 23
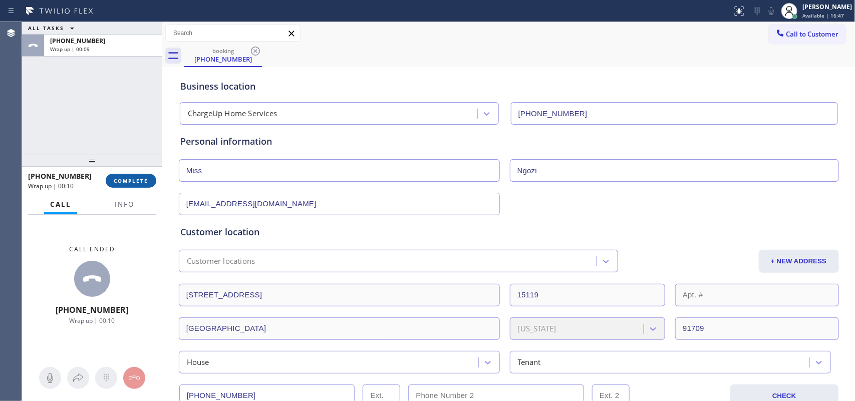
click at [136, 184] on span "COMPLETE" at bounding box center [131, 180] width 35 height 7
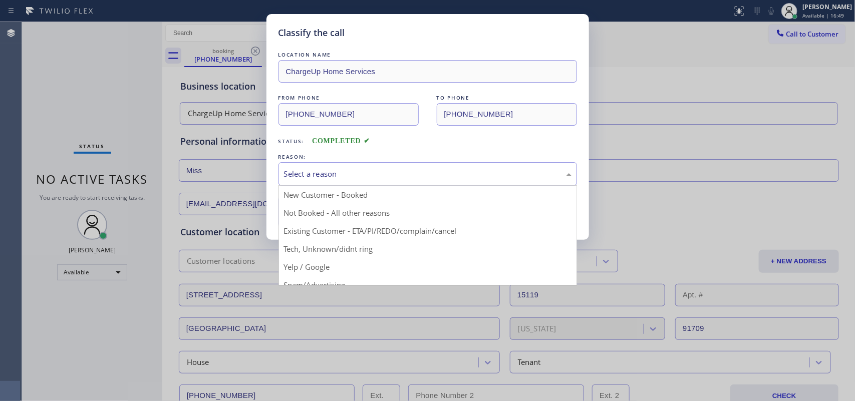
click at [298, 168] on div "Select a reason" at bounding box center [428, 174] width 299 height 24
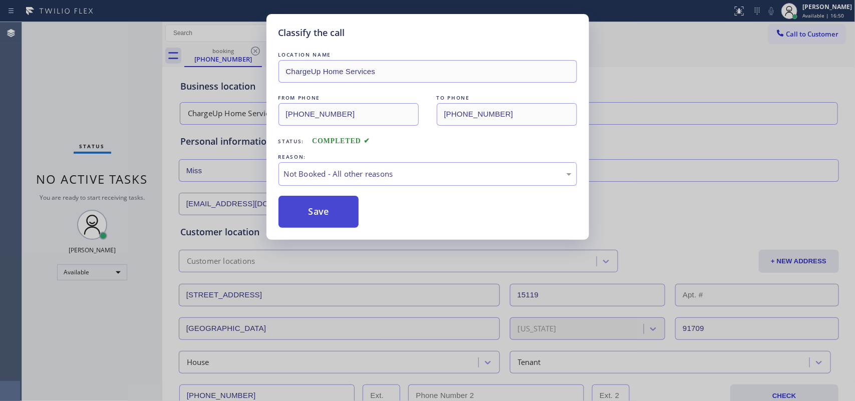
click at [333, 217] on button "Save" at bounding box center [319, 212] width 81 height 32
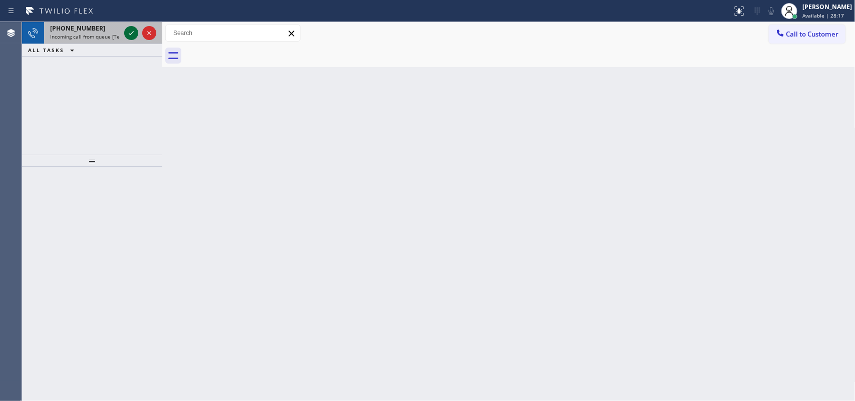
click at [128, 33] on icon at bounding box center [131, 33] width 12 height 12
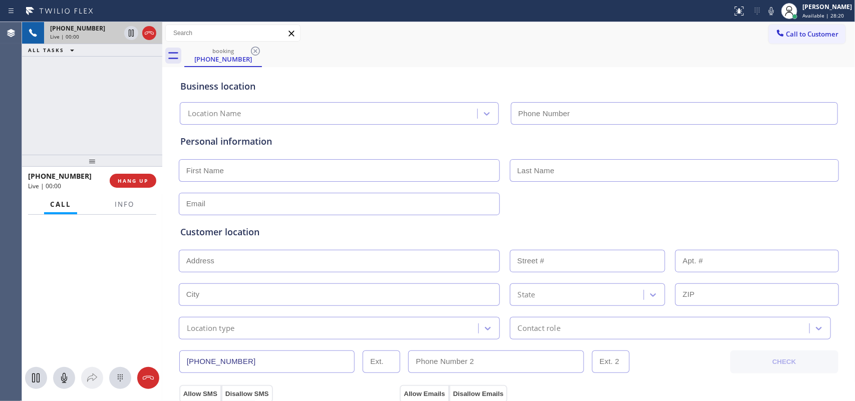
type input "[PHONE_NUMBER]"
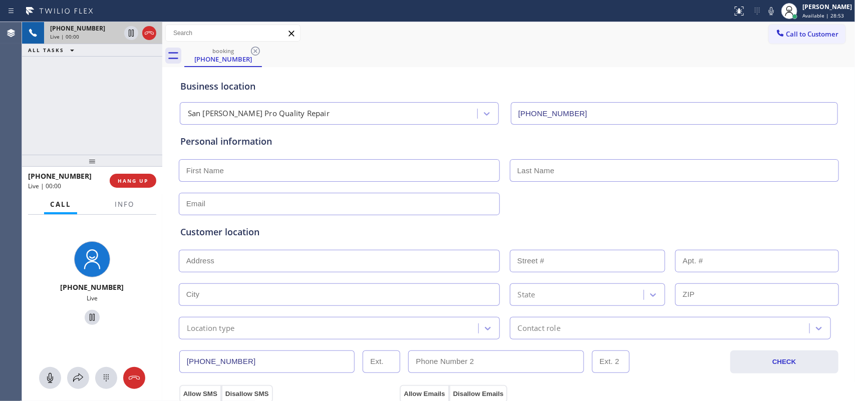
click at [261, 191] on div at bounding box center [509, 203] width 662 height 25
click at [262, 181] on input "text" at bounding box center [339, 170] width 321 height 23
click at [277, 174] on input "text" at bounding box center [339, 170] width 321 height 23
click at [128, 116] on div "[PHONE_NUMBER] Live | 00:00 ALL TASKS ALL TASKS ACTIVE TASKS TASKS IN WRAP UP" at bounding box center [92, 88] width 140 height 133
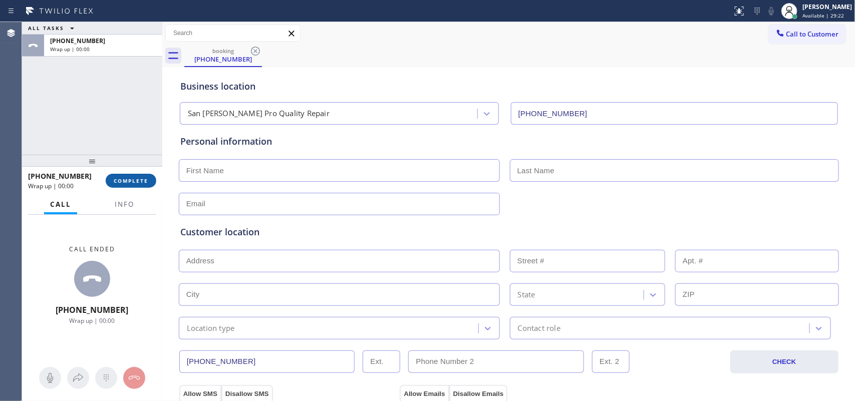
click at [136, 181] on span "COMPLETE" at bounding box center [131, 180] width 35 height 7
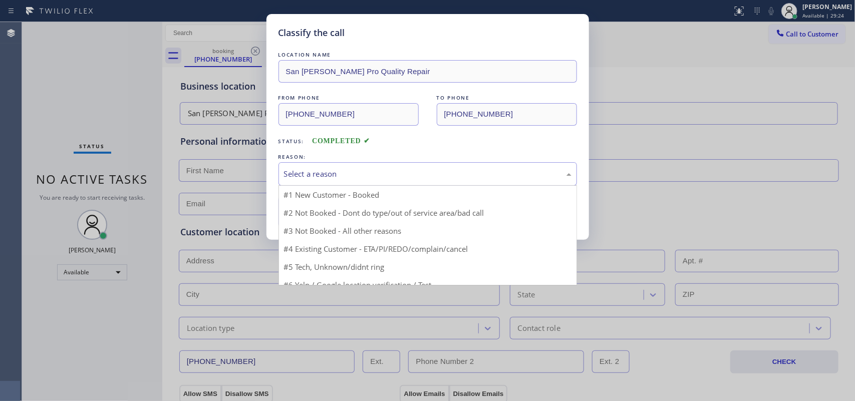
click at [304, 171] on div "Select a reason" at bounding box center [428, 174] width 288 height 12
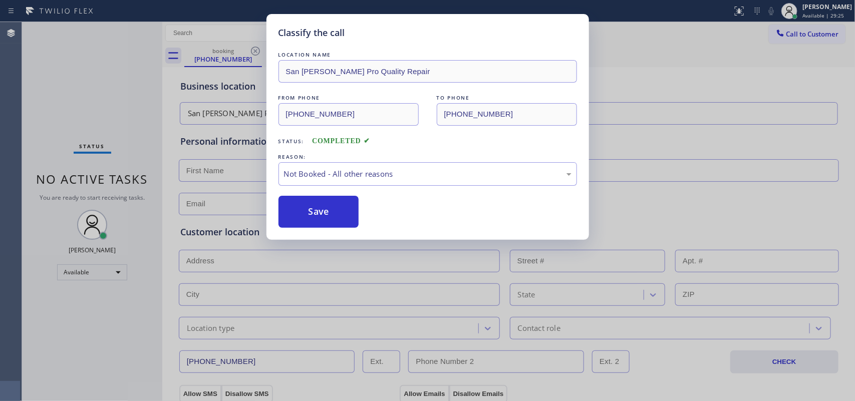
click at [334, 213] on button "Save" at bounding box center [319, 212] width 81 height 32
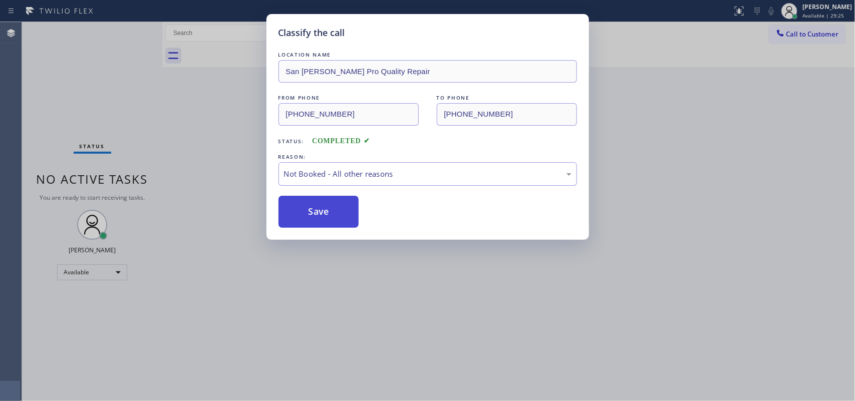
click at [332, 211] on button "Save" at bounding box center [319, 212] width 81 height 32
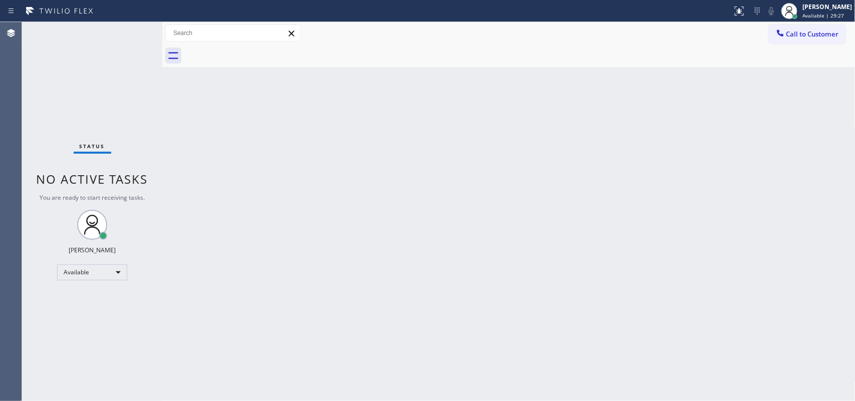
click at [64, 98] on div "Status No active tasks You are ready to start receiving tasks. [PERSON_NAME] Av…" at bounding box center [92, 211] width 140 height 379
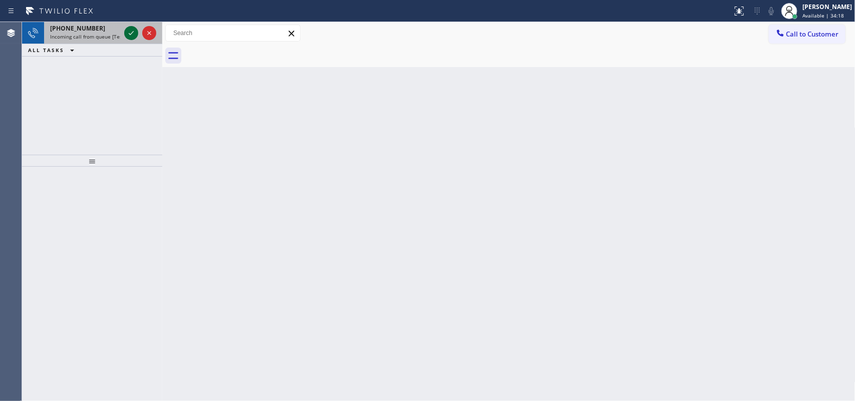
click at [131, 33] on icon at bounding box center [131, 33] width 12 height 12
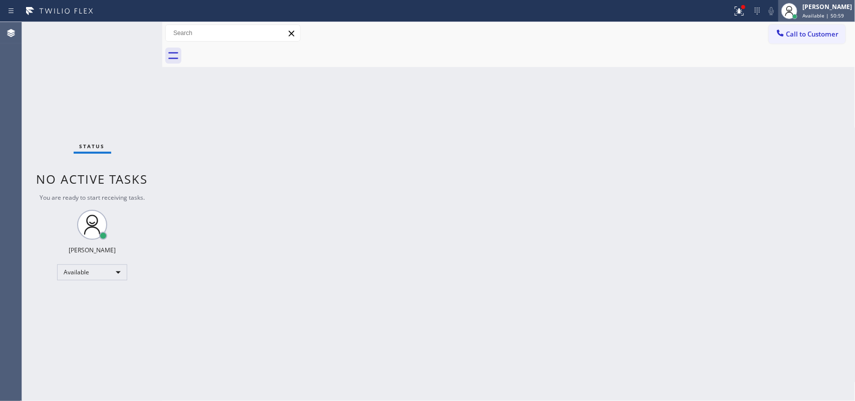
click at [827, 12] on span "Available | 50:59" at bounding box center [824, 15] width 42 height 7
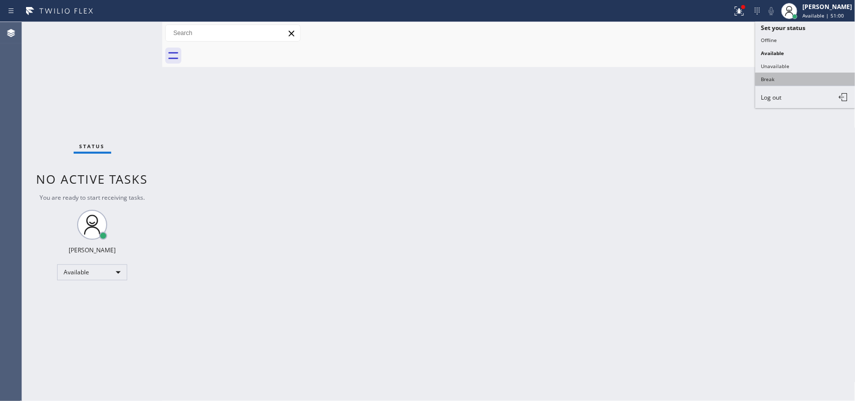
click at [820, 78] on button "Break" at bounding box center [806, 79] width 100 height 13
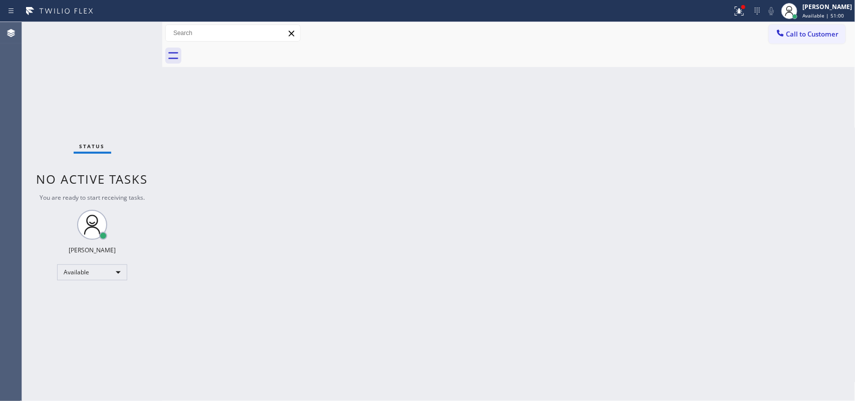
click at [820, 78] on div "Back to Dashboard Change Sender ID Customers Technicians Select a contact Outbo…" at bounding box center [508, 211] width 693 height 379
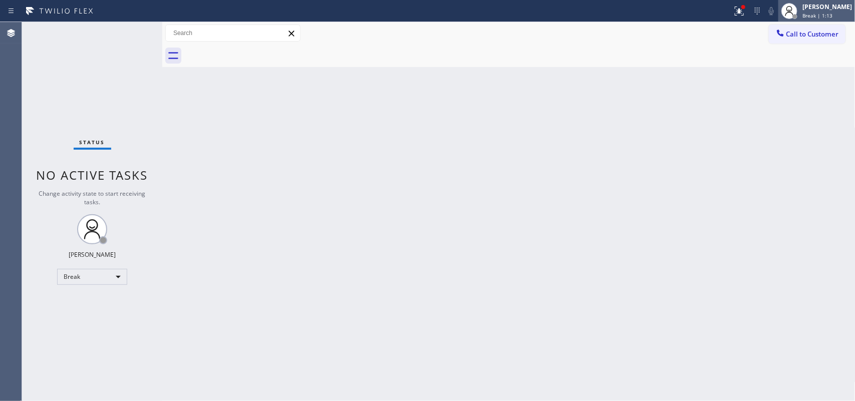
click at [848, 13] on div "Break | 1:13" at bounding box center [828, 15] width 50 height 7
click at [812, 13] on span "Break | 1:14" at bounding box center [818, 15] width 30 height 7
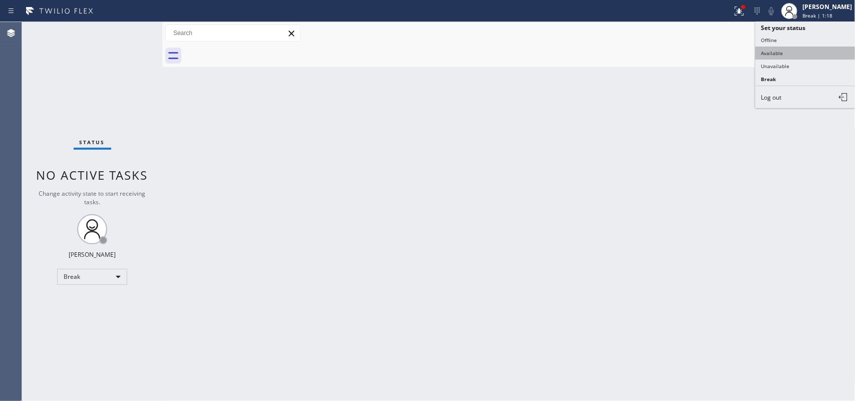
click at [789, 51] on button "Available" at bounding box center [806, 53] width 100 height 13
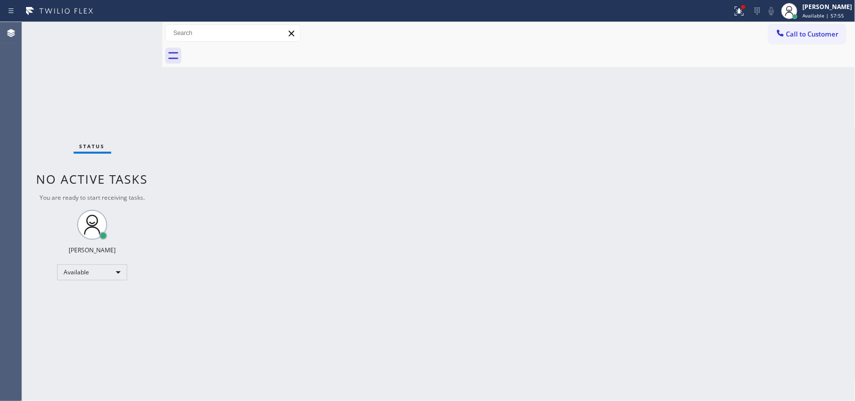
click at [399, 163] on div "Back to Dashboard Change Sender ID Customers Technicians Select a contact Outbo…" at bounding box center [508, 211] width 693 height 379
click at [796, 9] on icon at bounding box center [790, 11] width 12 height 12
click at [847, 7] on div "[PERSON_NAME]" at bounding box center [828, 7] width 50 height 9
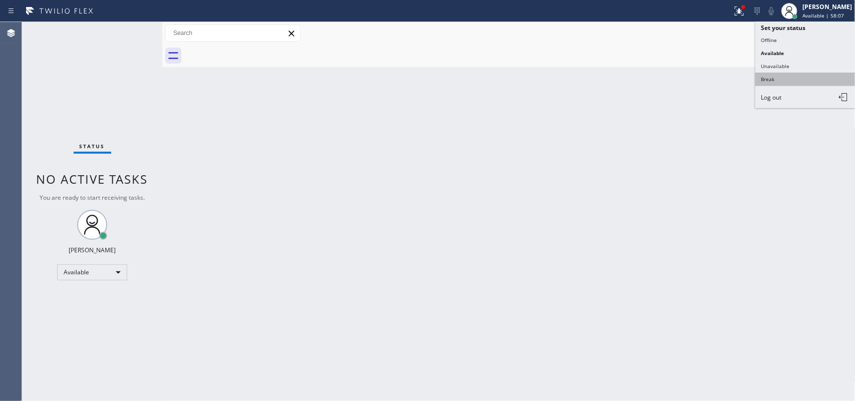
click at [802, 81] on button "Break" at bounding box center [806, 79] width 100 height 13
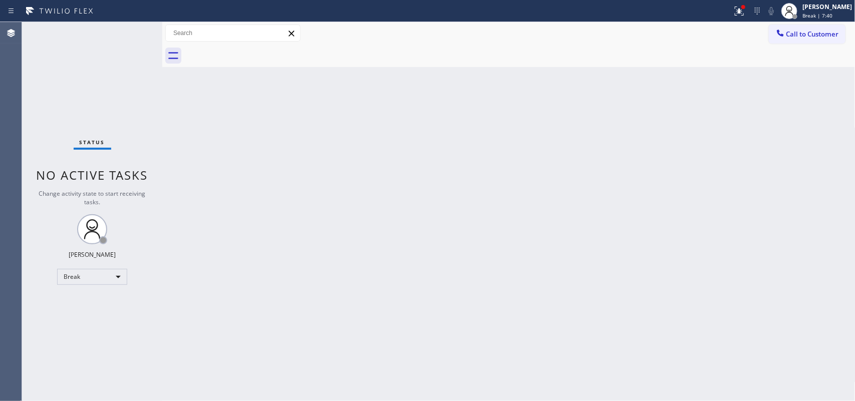
click at [320, 341] on div "Back to Dashboard Change Sender ID Customers Technicians Select a contact Outbo…" at bounding box center [508, 211] width 693 height 379
